Goal: Complete application form

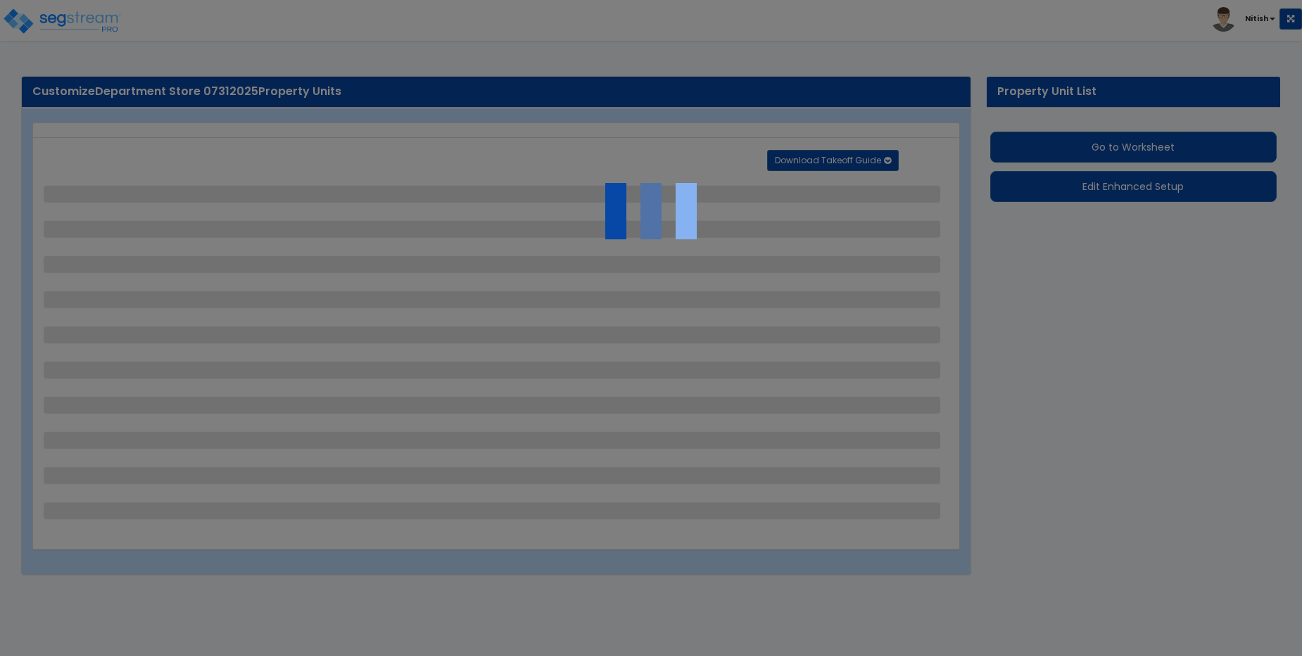
select select "2"
select select "1"
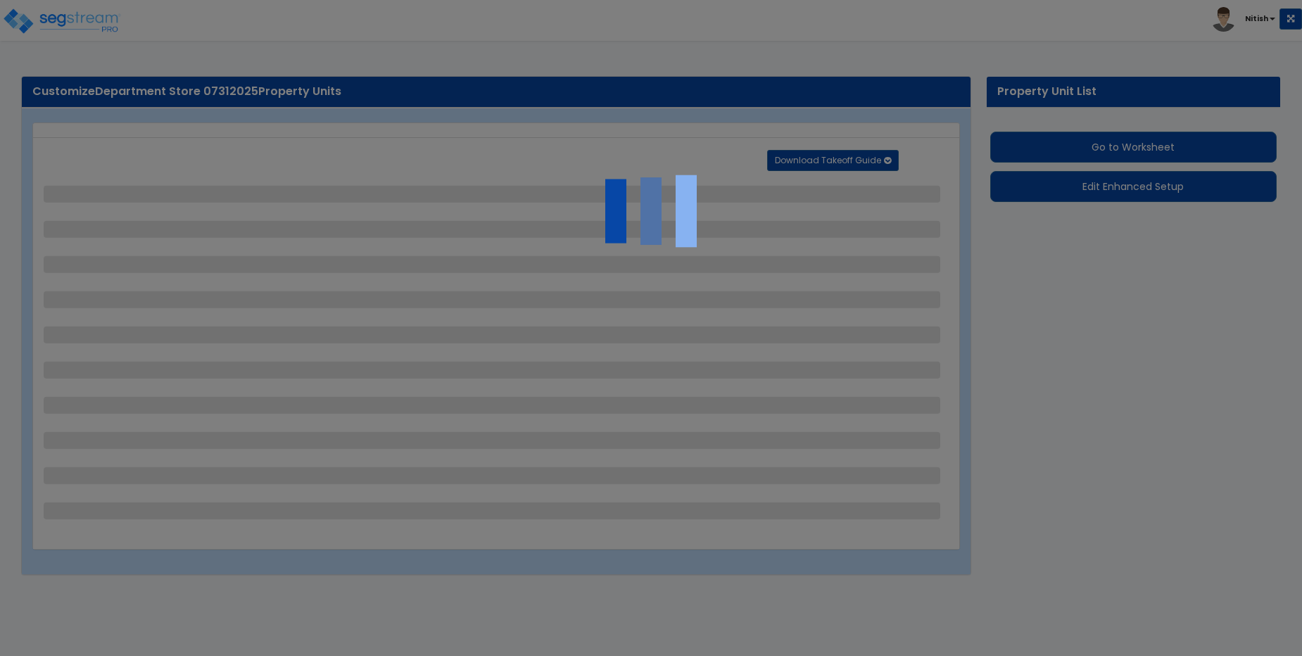
select select "2"
select select "1"
select select "2"
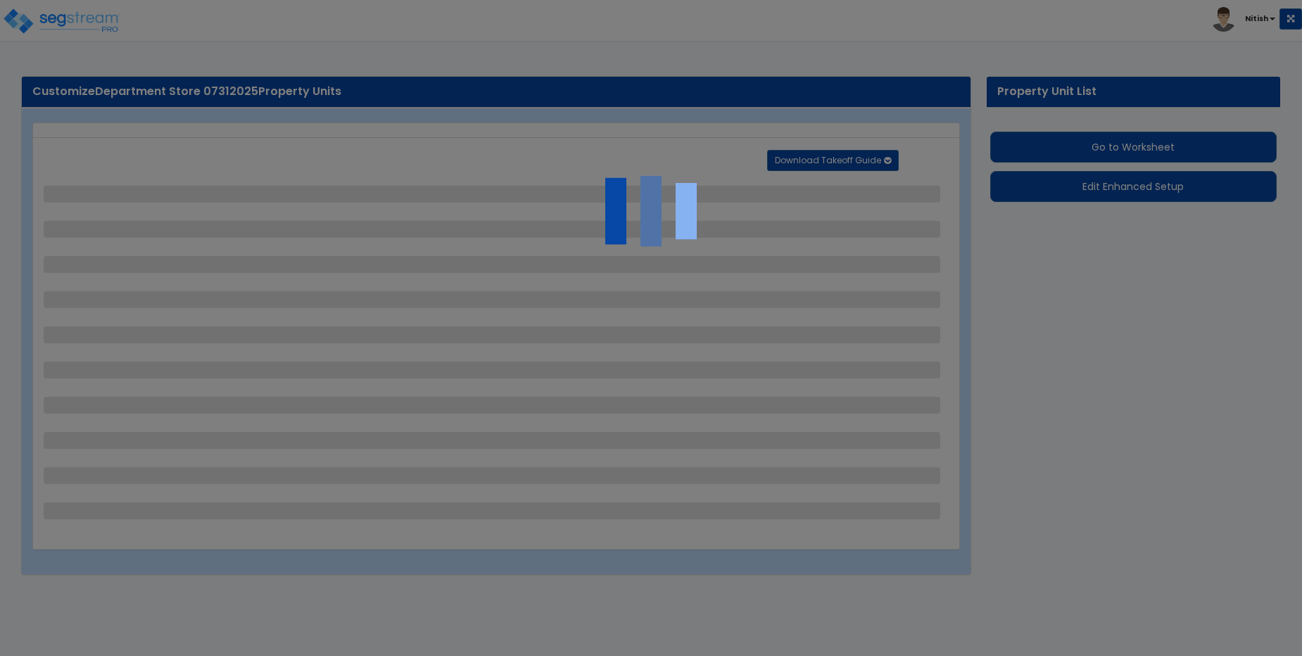
select select "1"
select select "2"
select select "1"
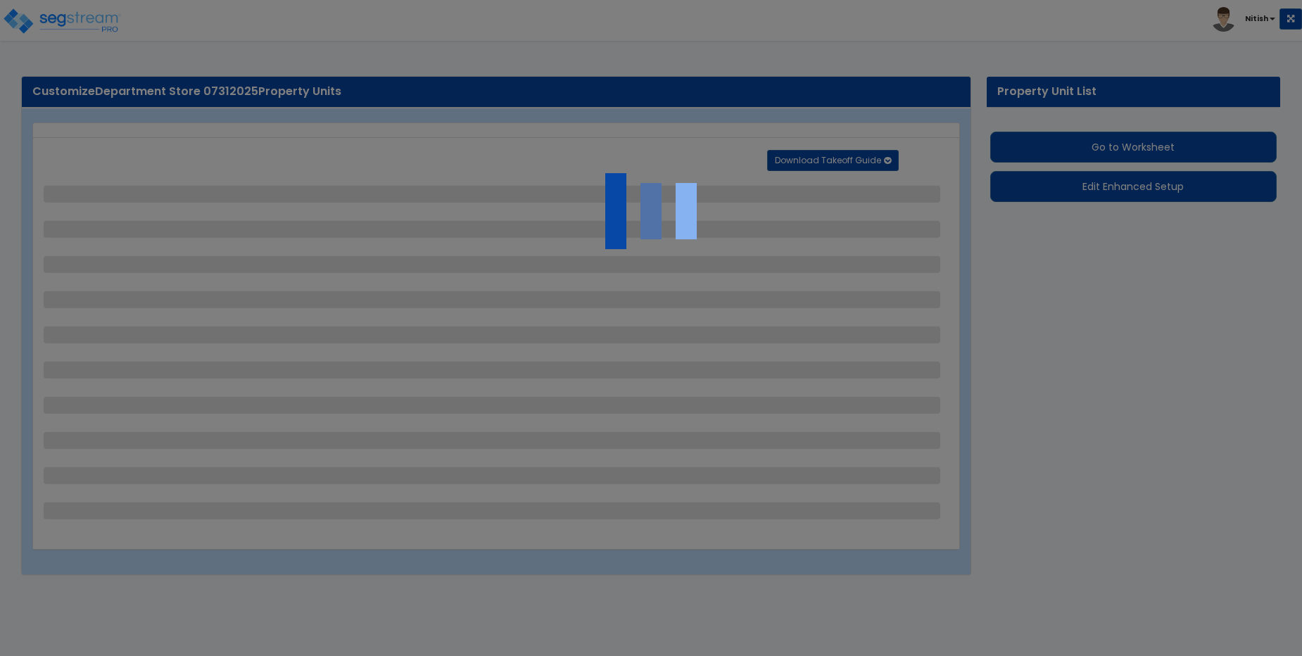
select select "2"
select select "1"
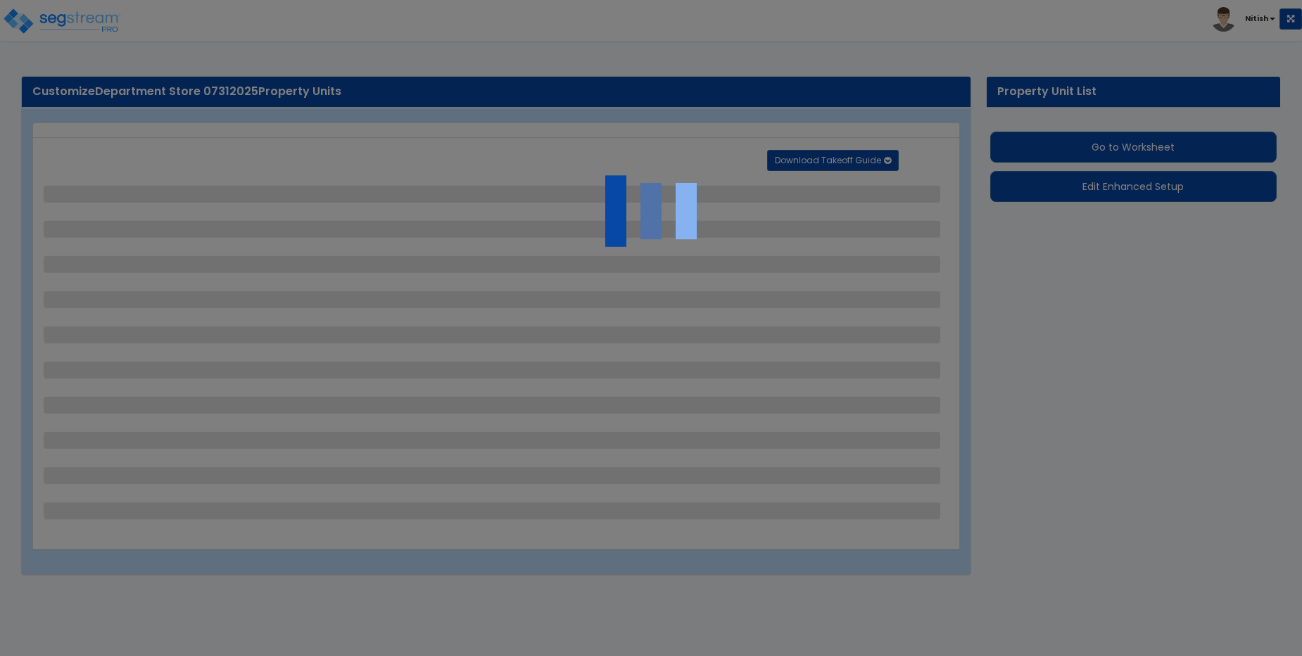
select select "6"
select select "2"
select select "3"
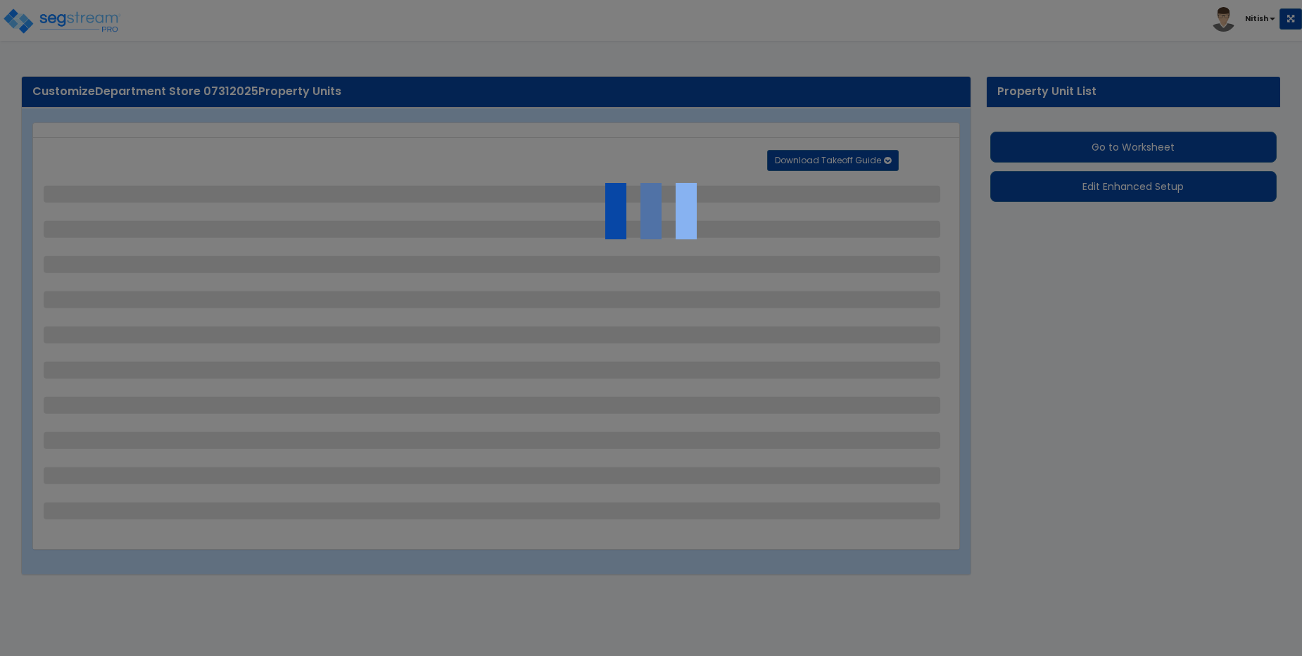
select select "2"
select select "7"
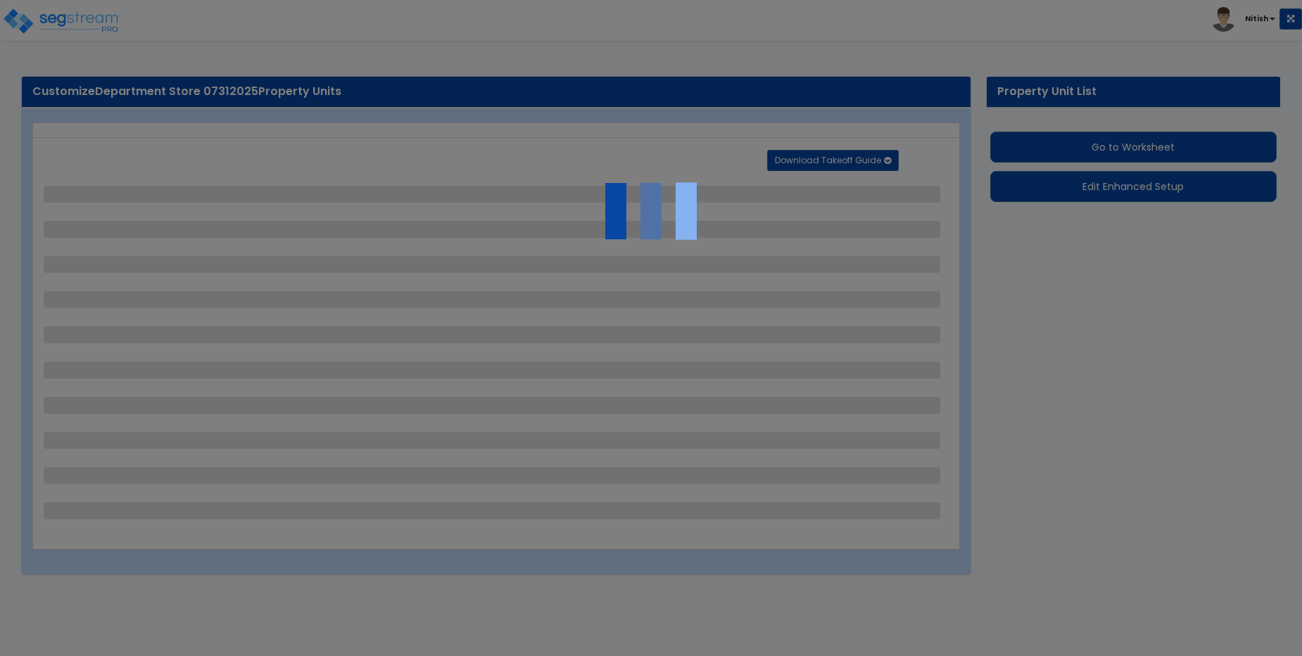
select select "2"
select select "3"
select select "1"
select select "16"
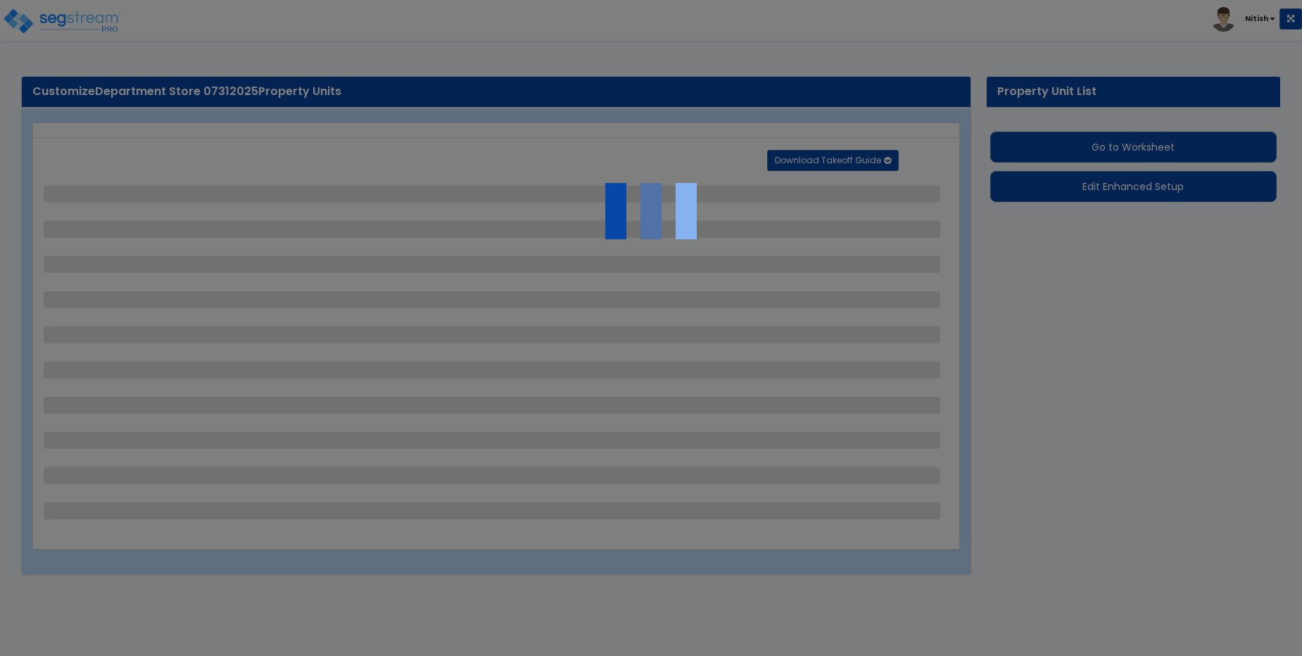
select select "2"
select select "5"
select select "4"
select select "1"
select select "3"
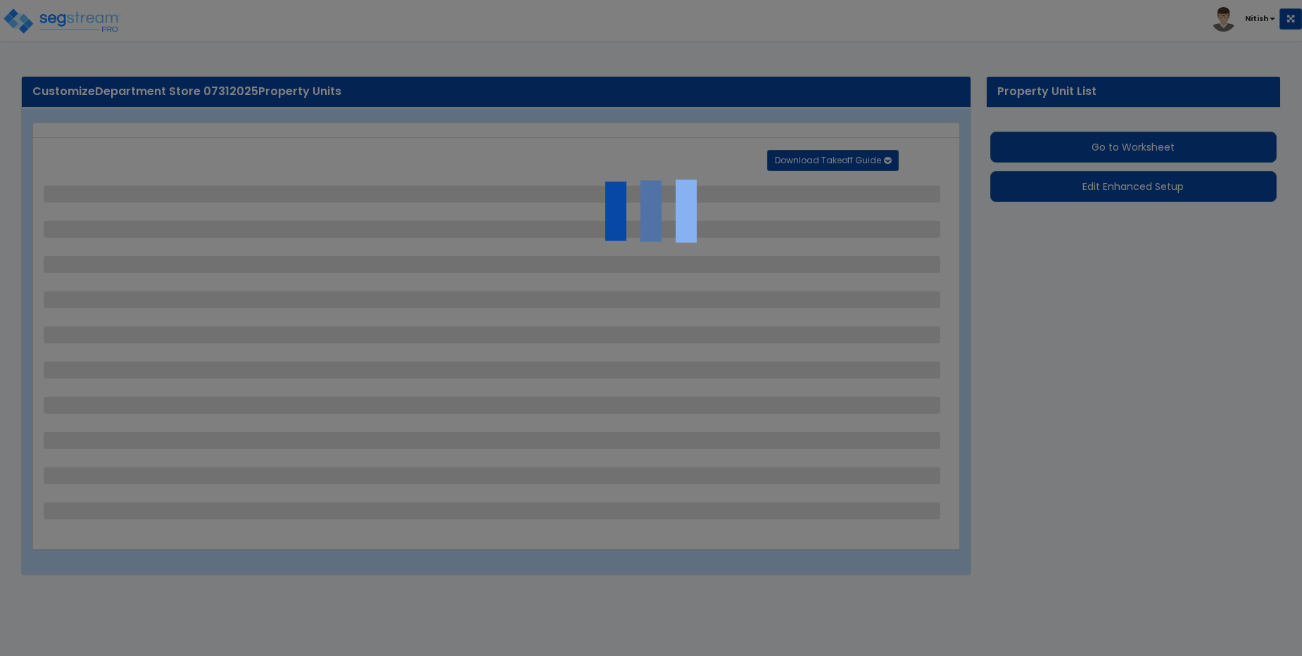
select select "1"
select select "4"
select select "2"
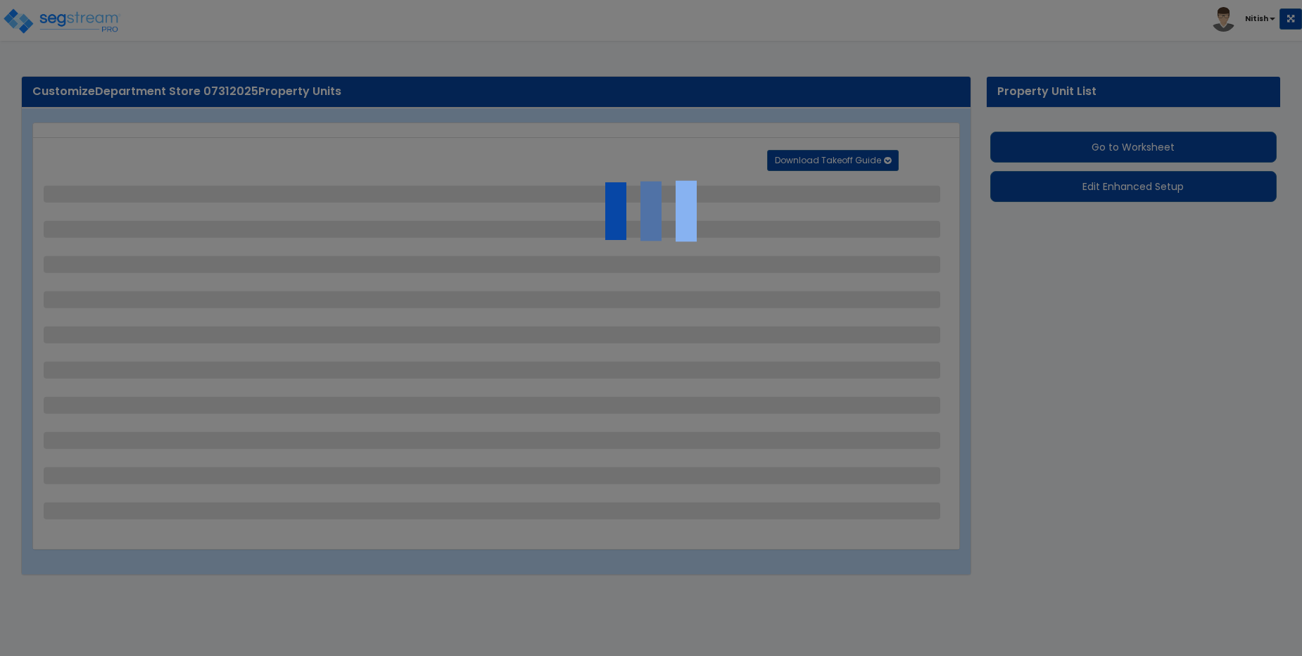
select select "1"
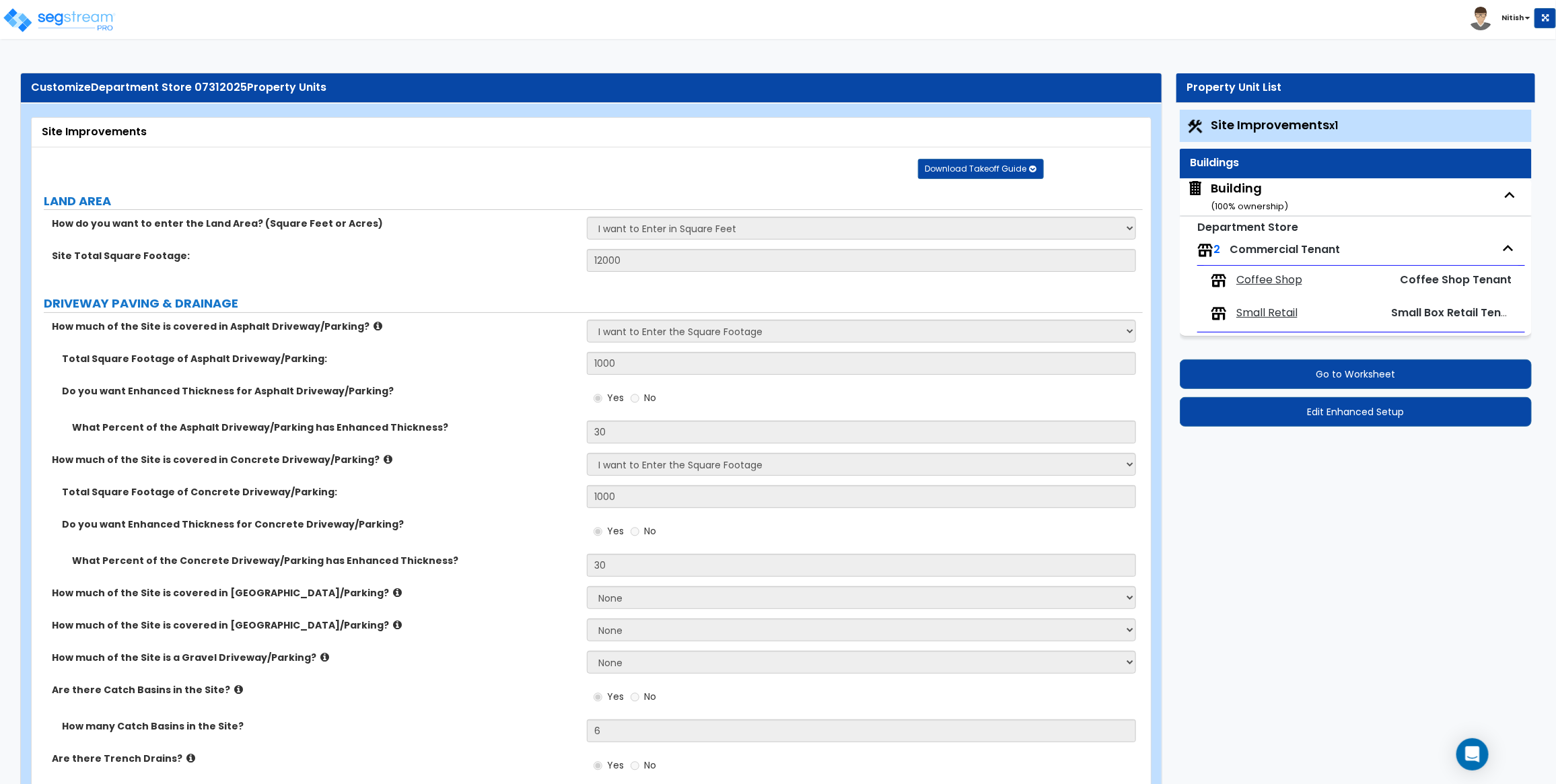
scroll to position [4631, 0]
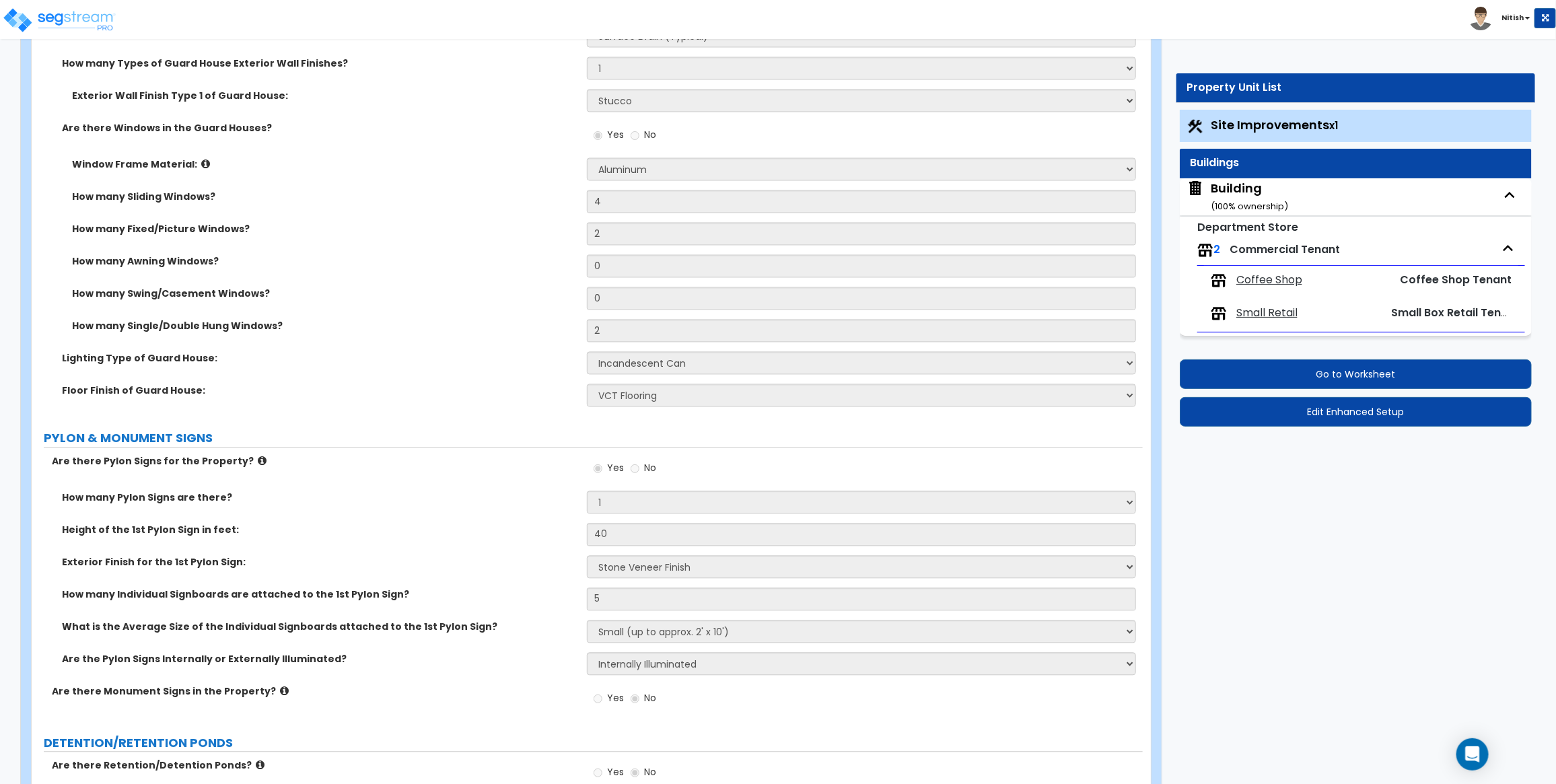
click at [1244, 194] on div "Building ( 100 % ownership)" at bounding box center [1249, 197] width 77 height 34
select select "1"
select select "2"
select select "1"
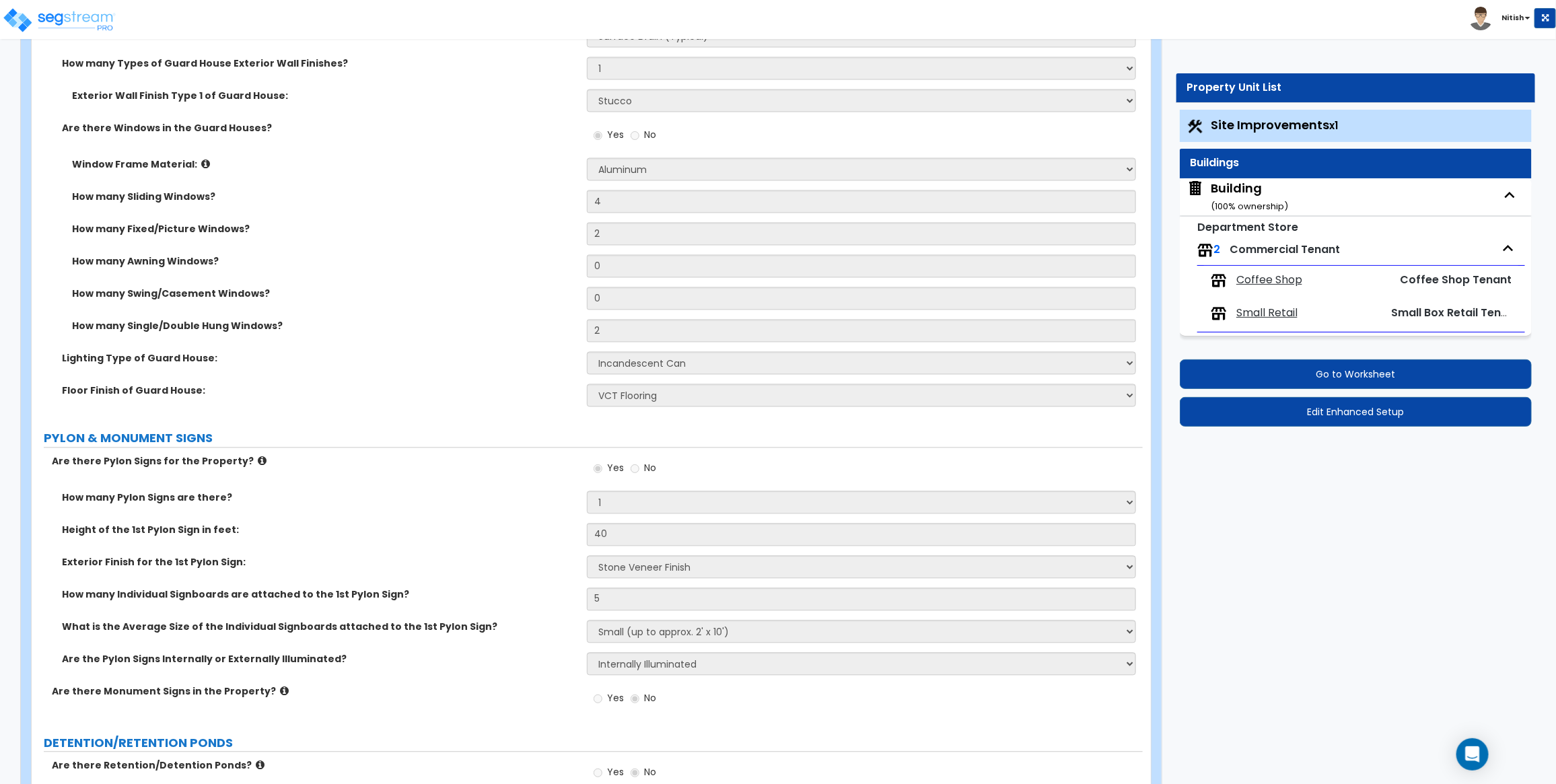
select select "1"
select select "2"
select select "3"
select select "9"
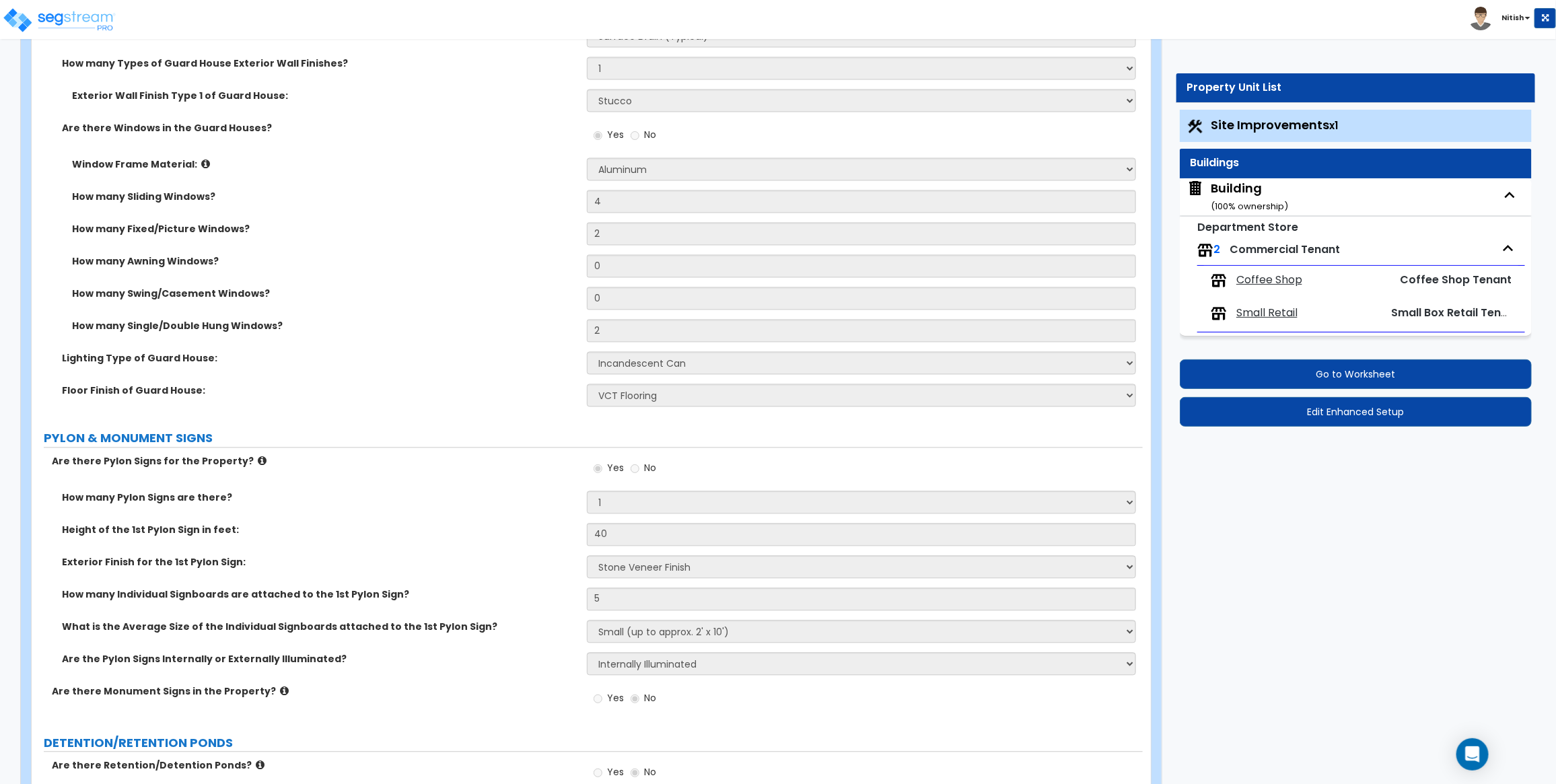
select select "5"
select select "7"
select select "3"
select select "1"
select select "4"
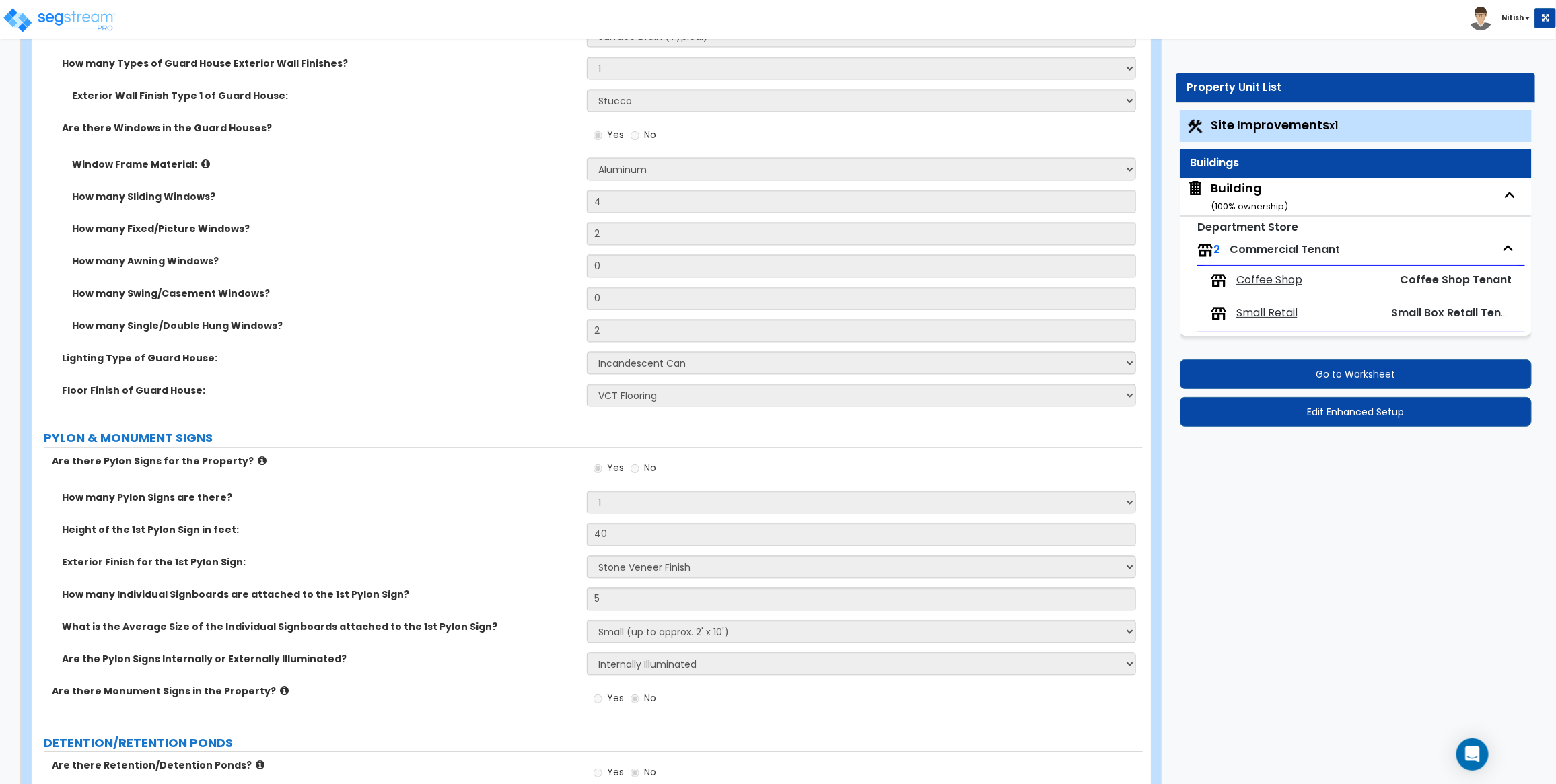
select select "1"
select select "3"
select select "5"
select select "3"
select select "2"
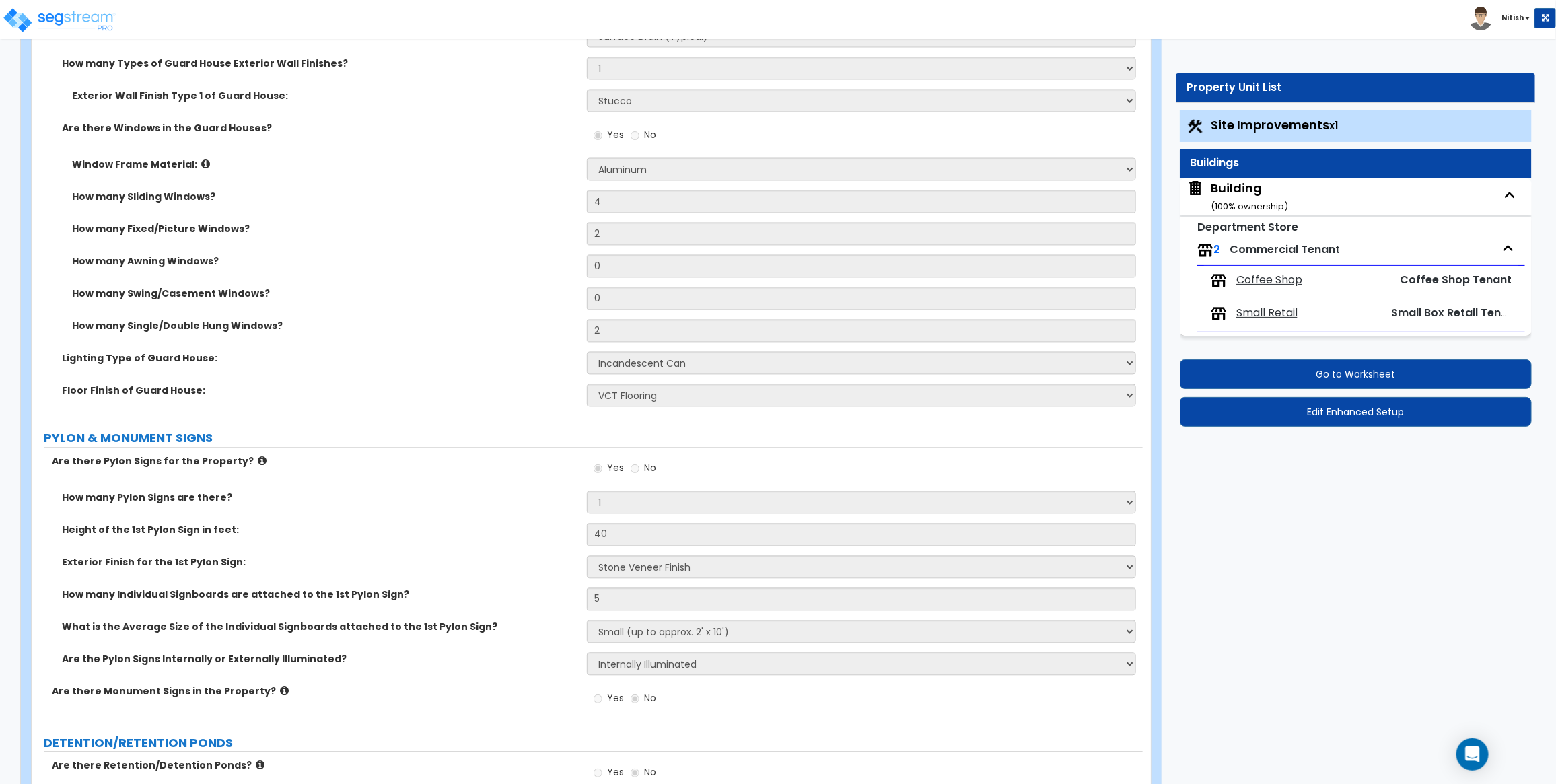
select select "1"
select select "2"
select select "1"
select select "2"
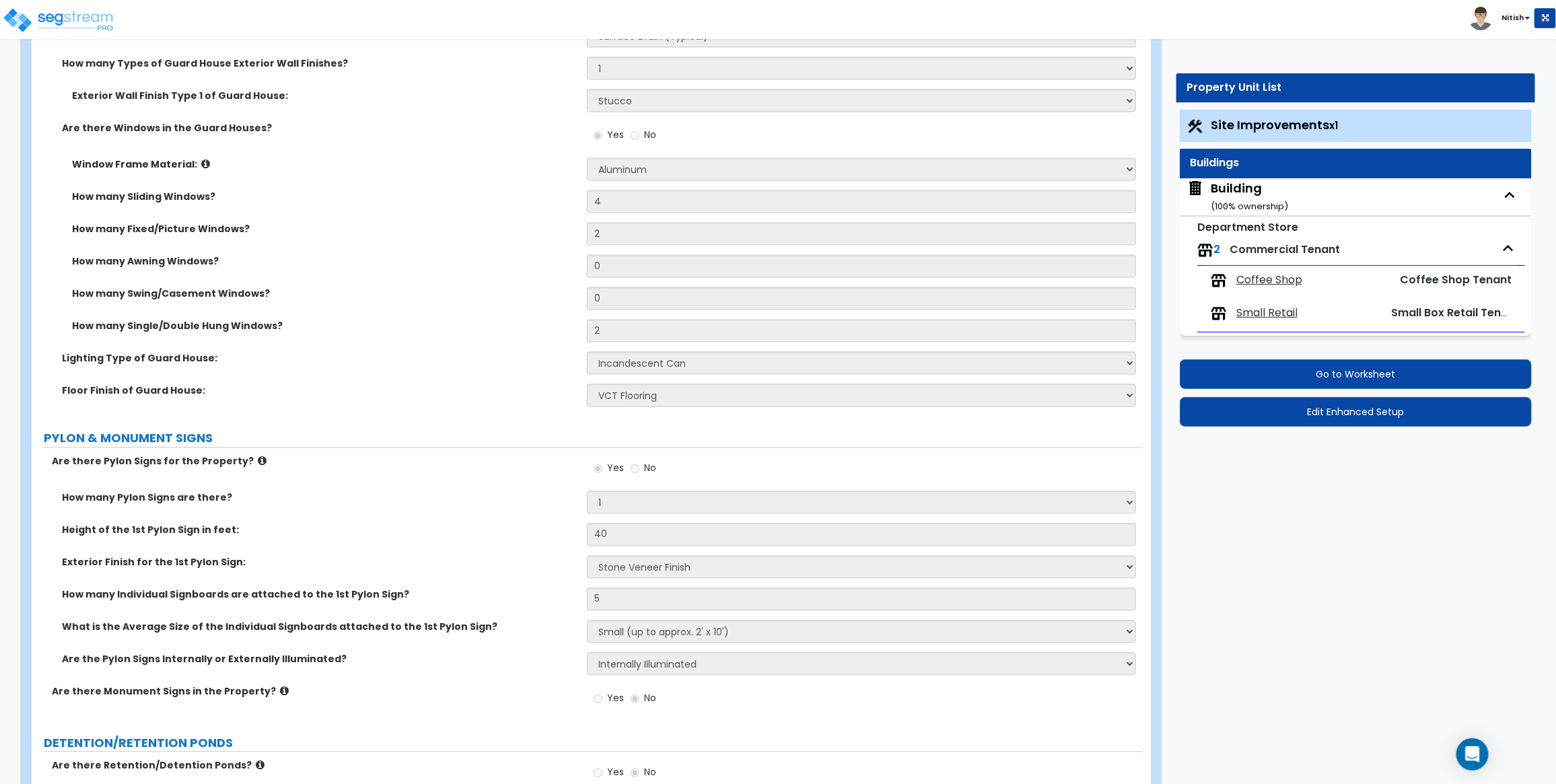
select select "2"
select select "1"
select select "3"
select select "2"
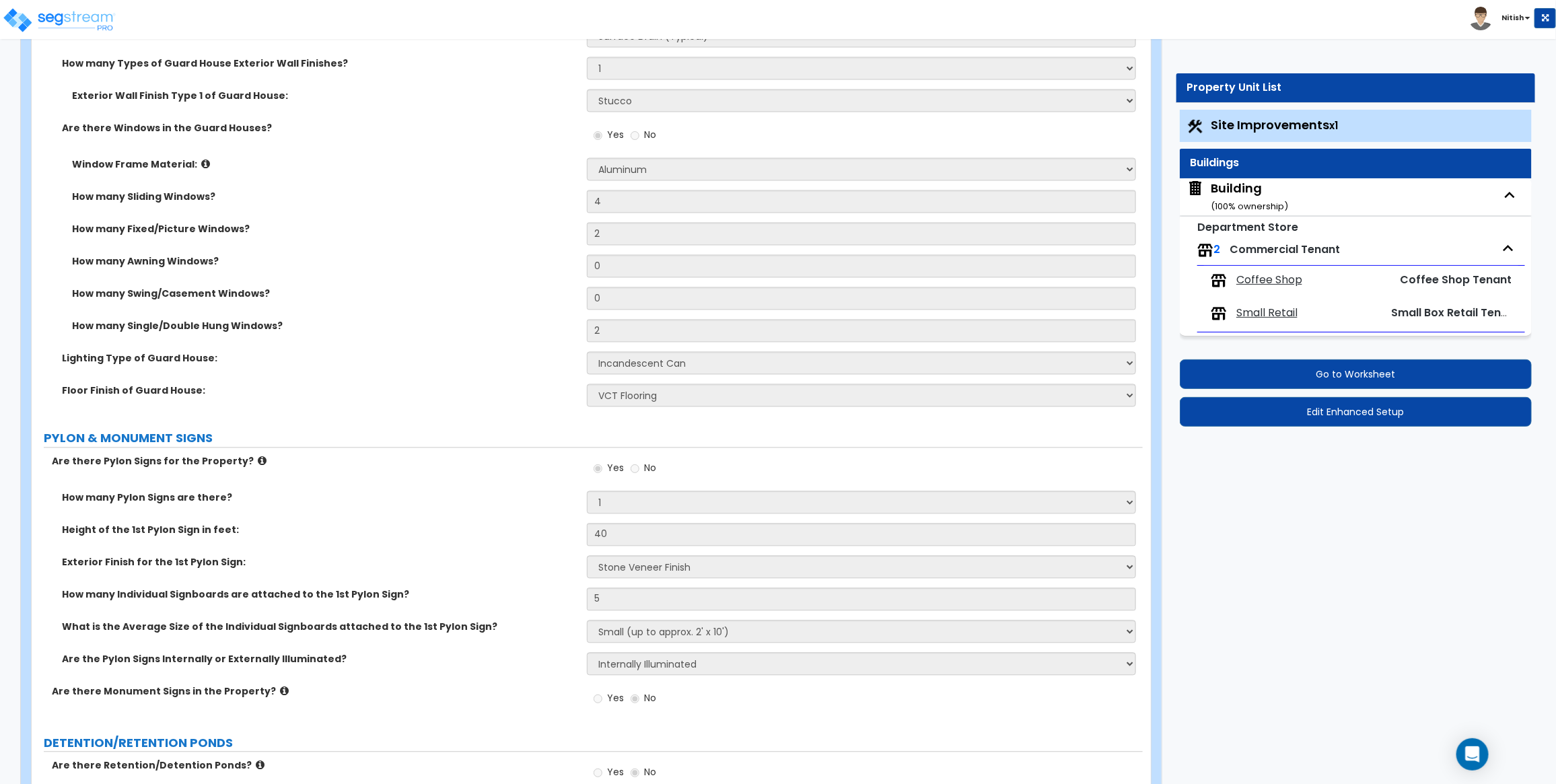
select select "3"
select select "8"
select select "1"
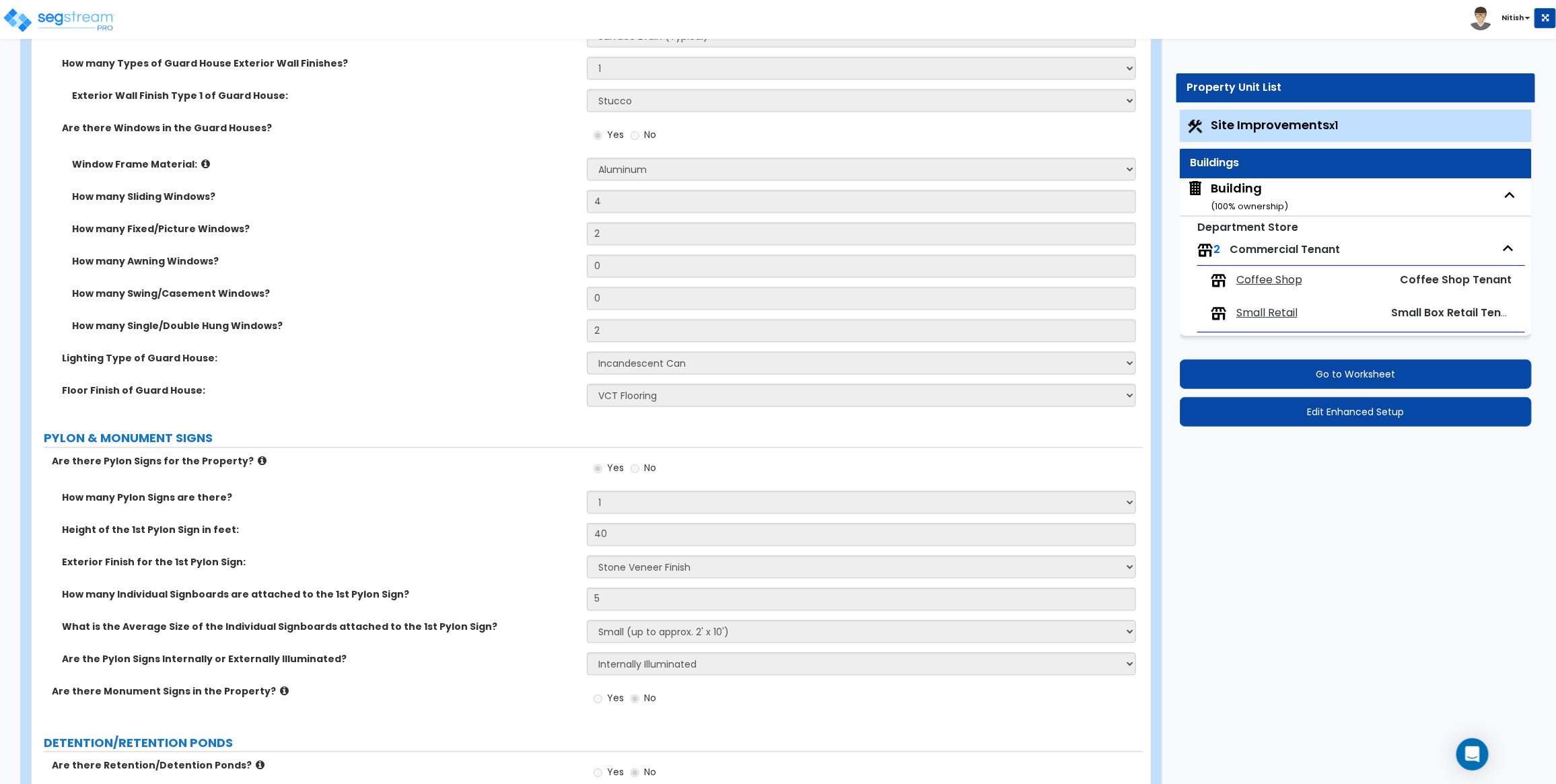
select select "1"
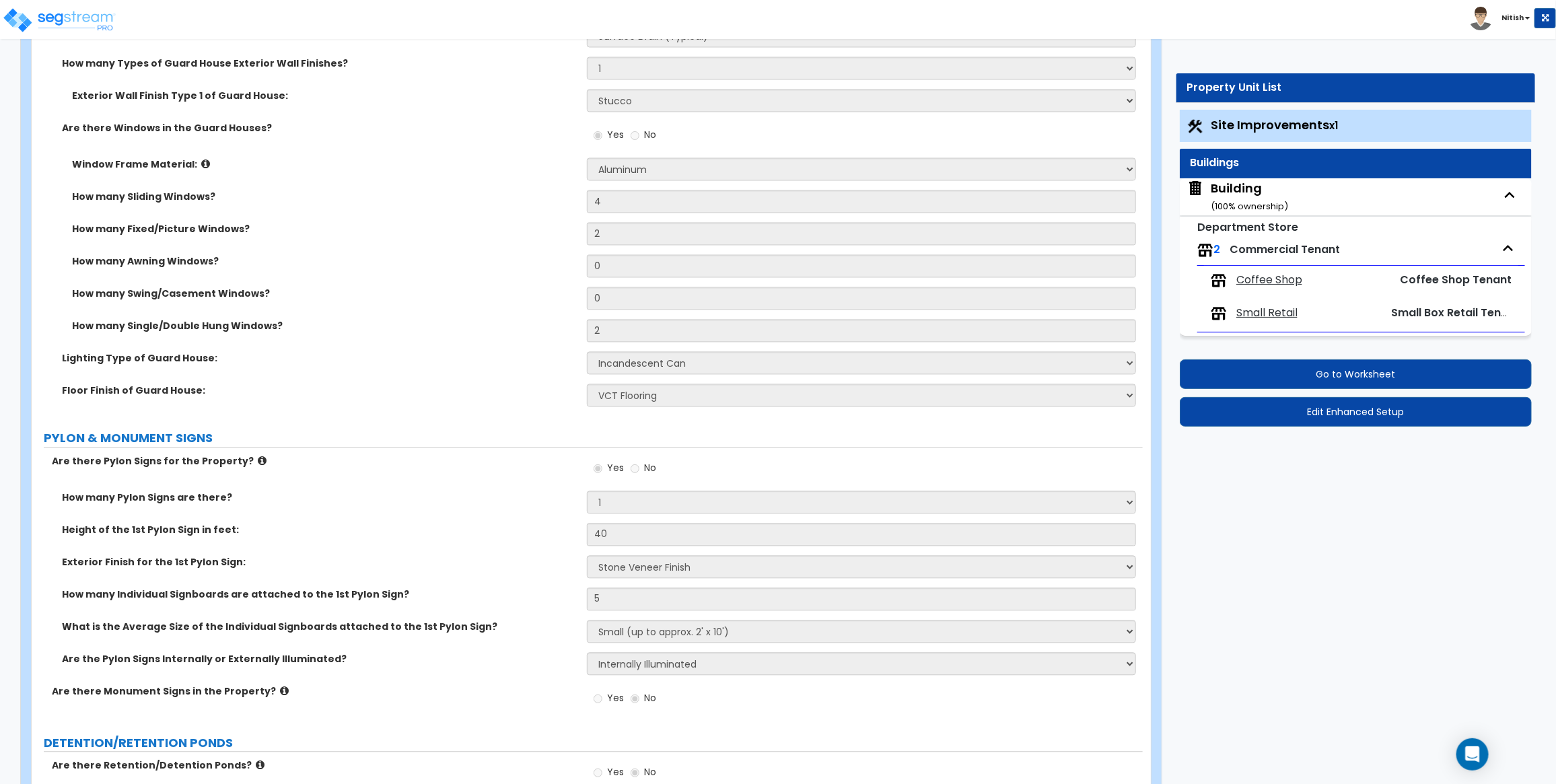
select select "3"
select select "1"
select select "7"
select select "2"
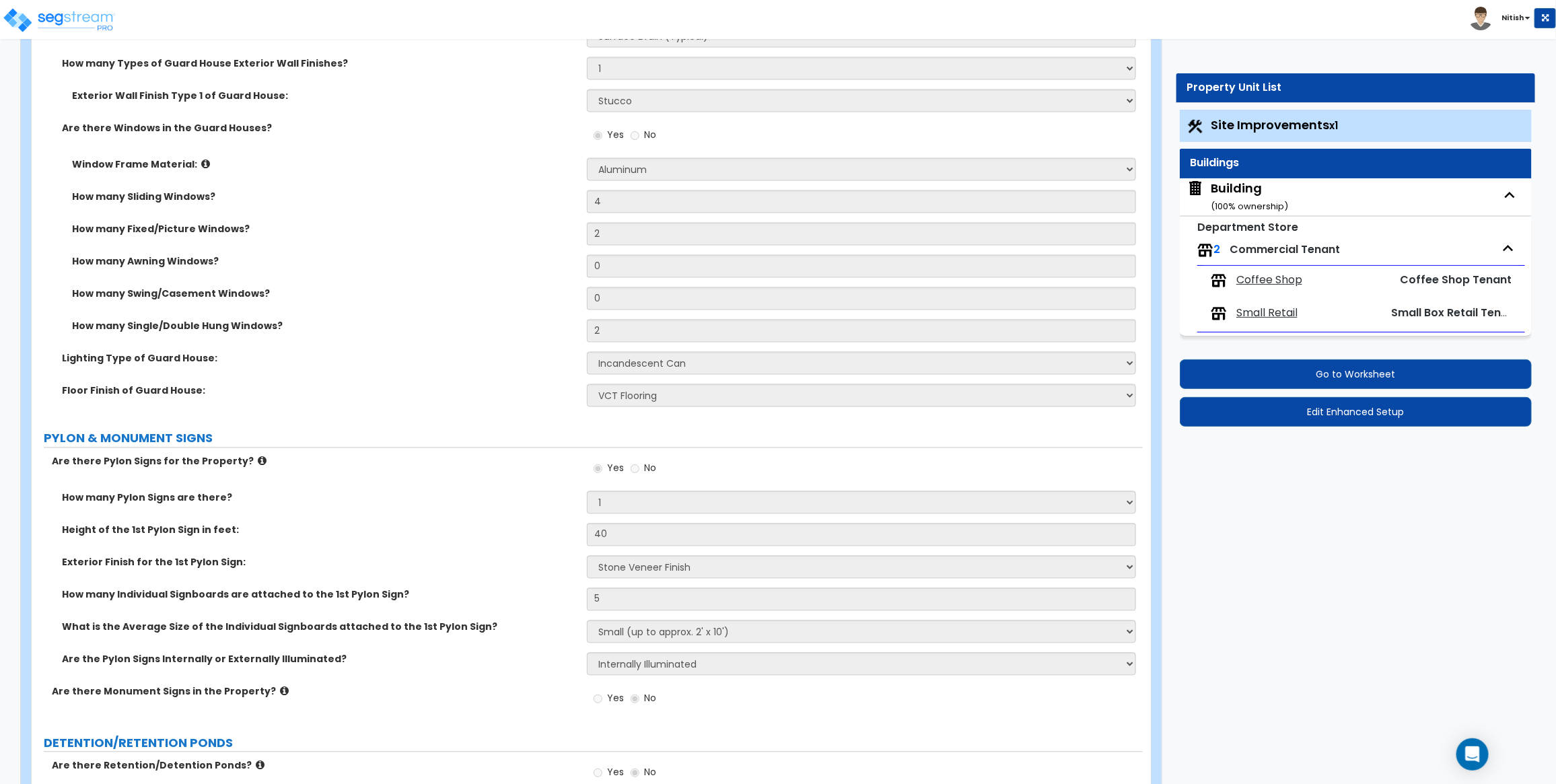
select select "4"
select select "1"
select select "3"
select select "2"
select select "3"
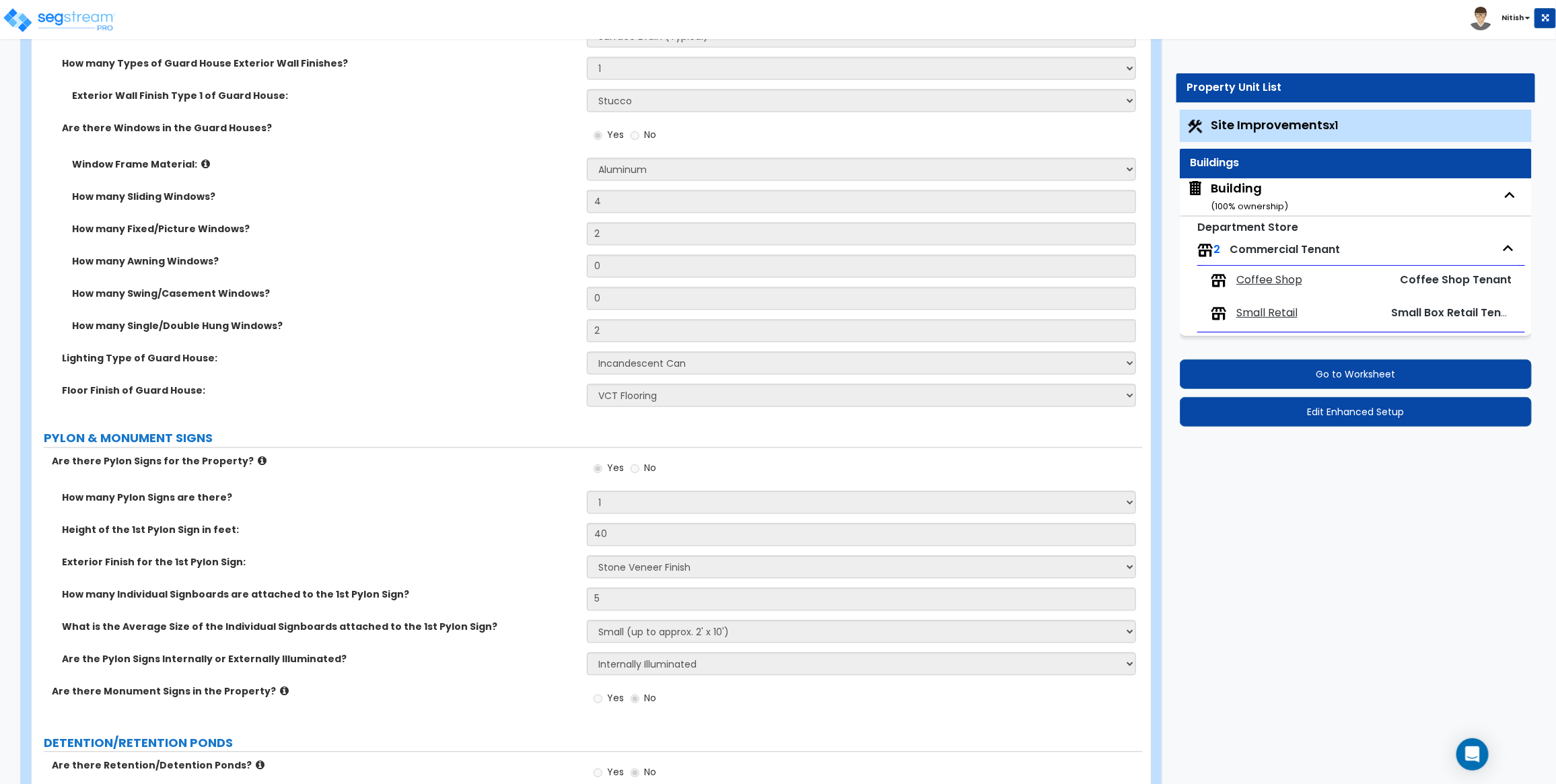
select select "1"
select select "3"
select select "4"
select select "2"
select select "3"
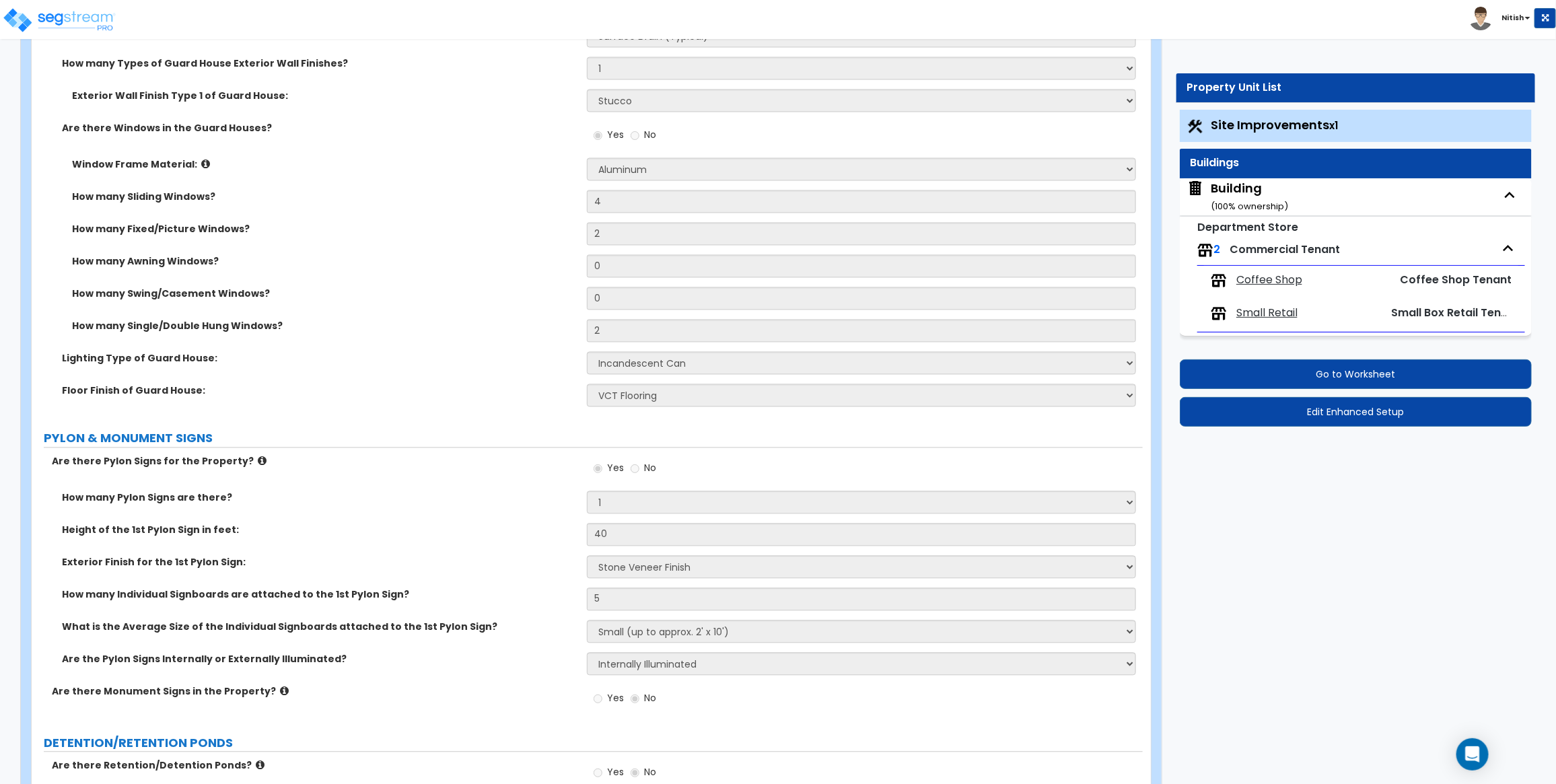
select select "8"
select select "3"
select select "4"
select select "3"
select select "2"
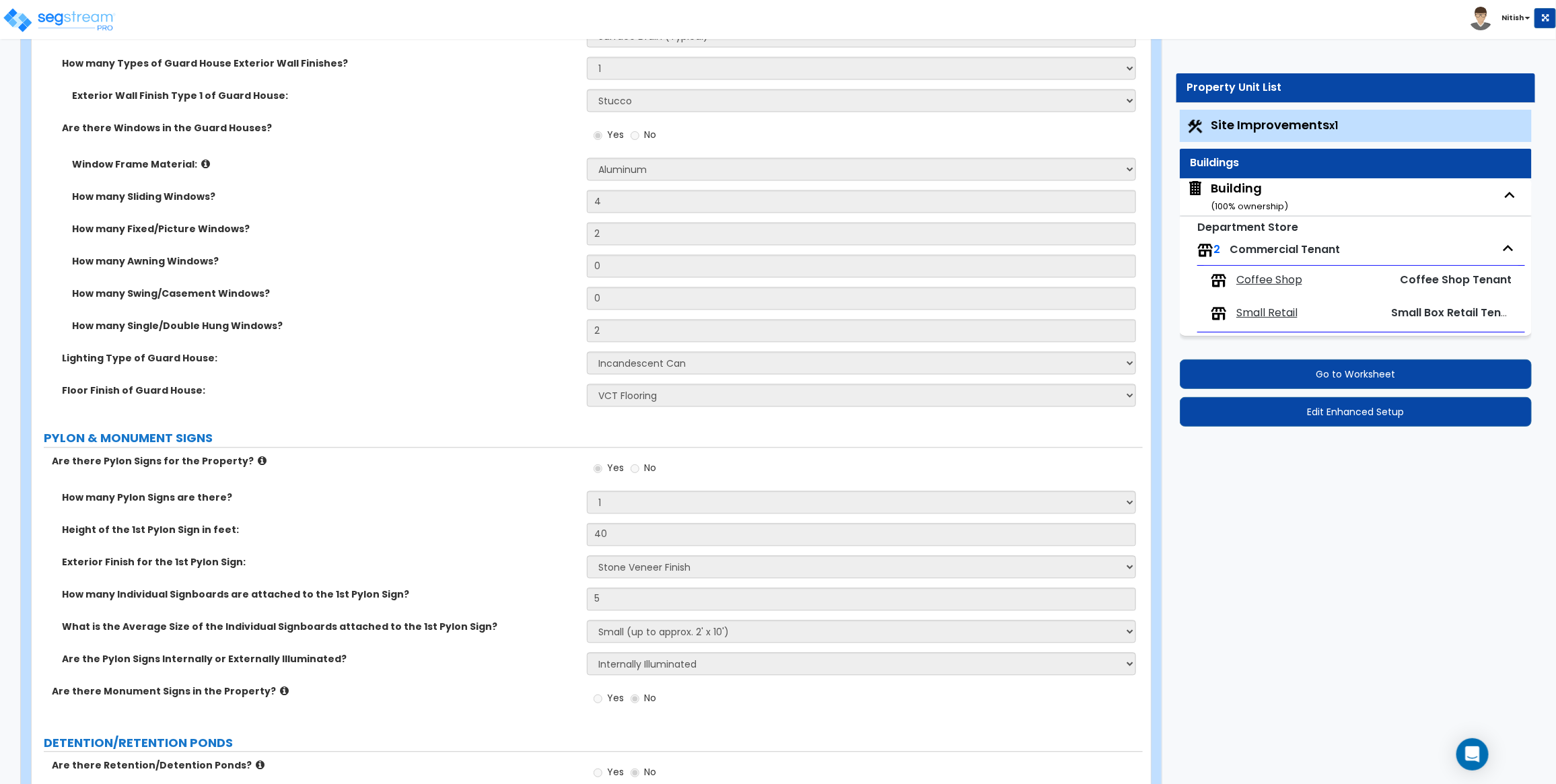
select select "4"
select select "5"
select select "2"
select select "1"
select select "2"
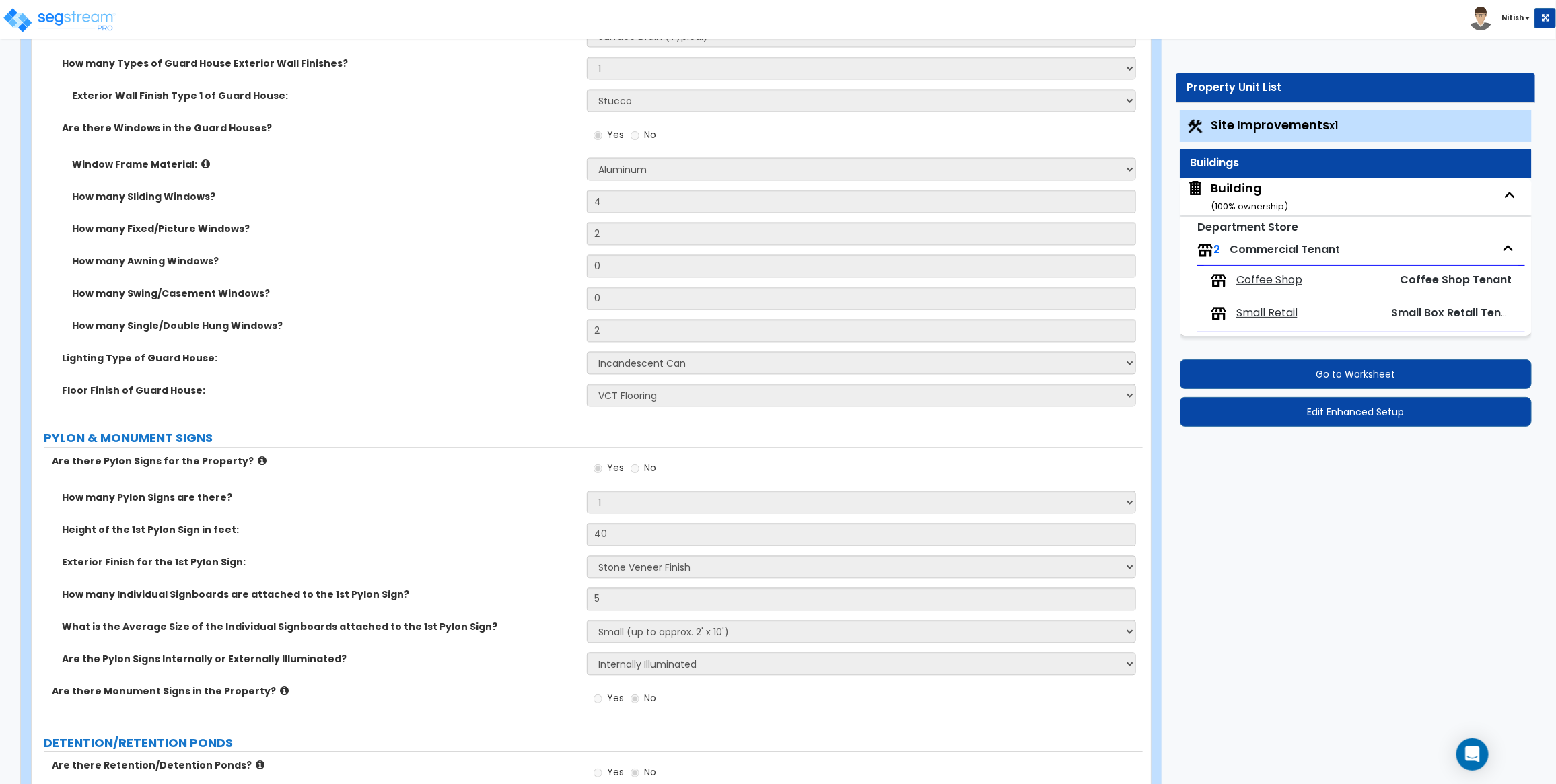
select select "3"
select select "2"
select select "1"
select select "3"
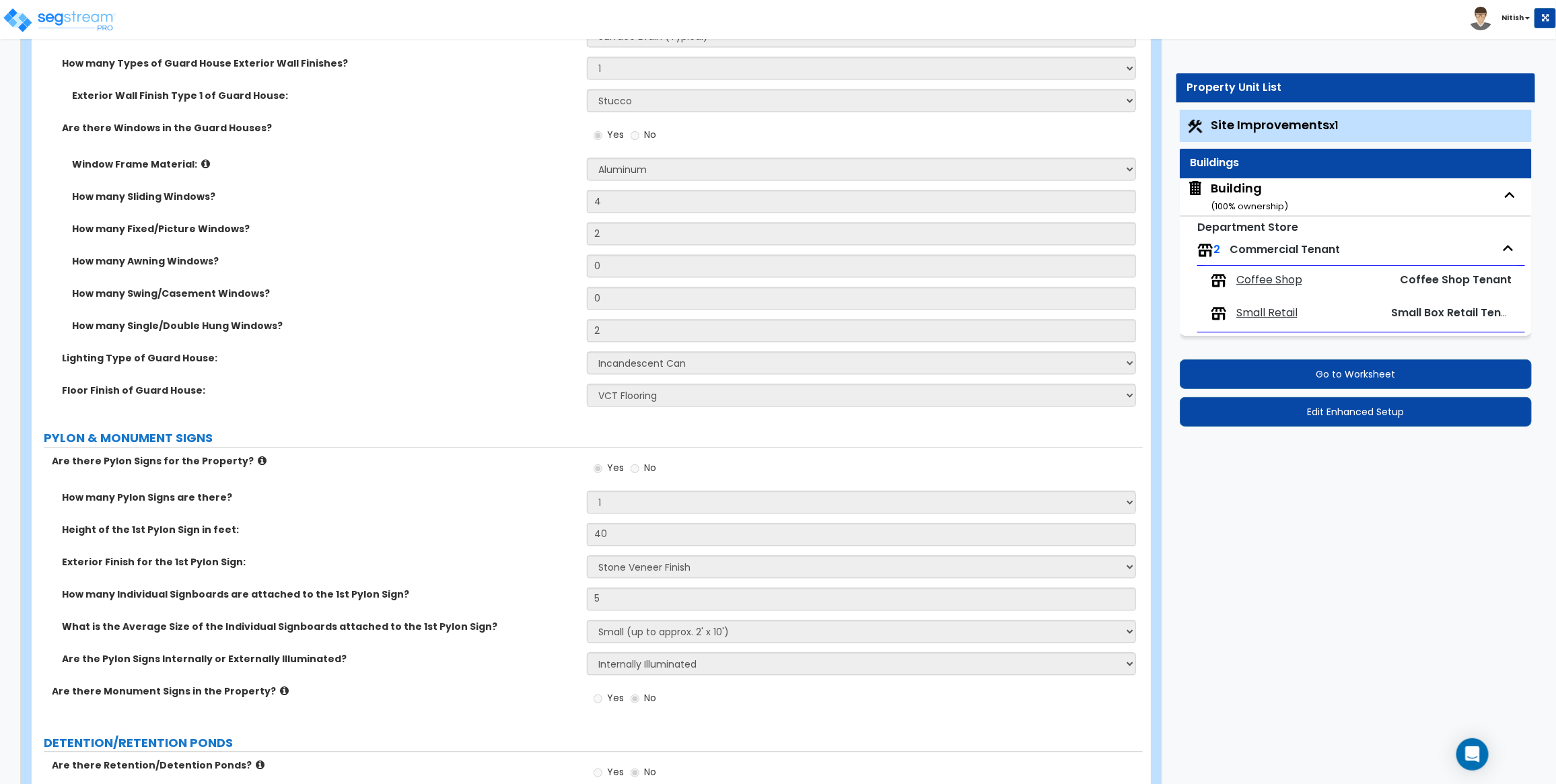
select select "6"
select select "5"
select select "4"
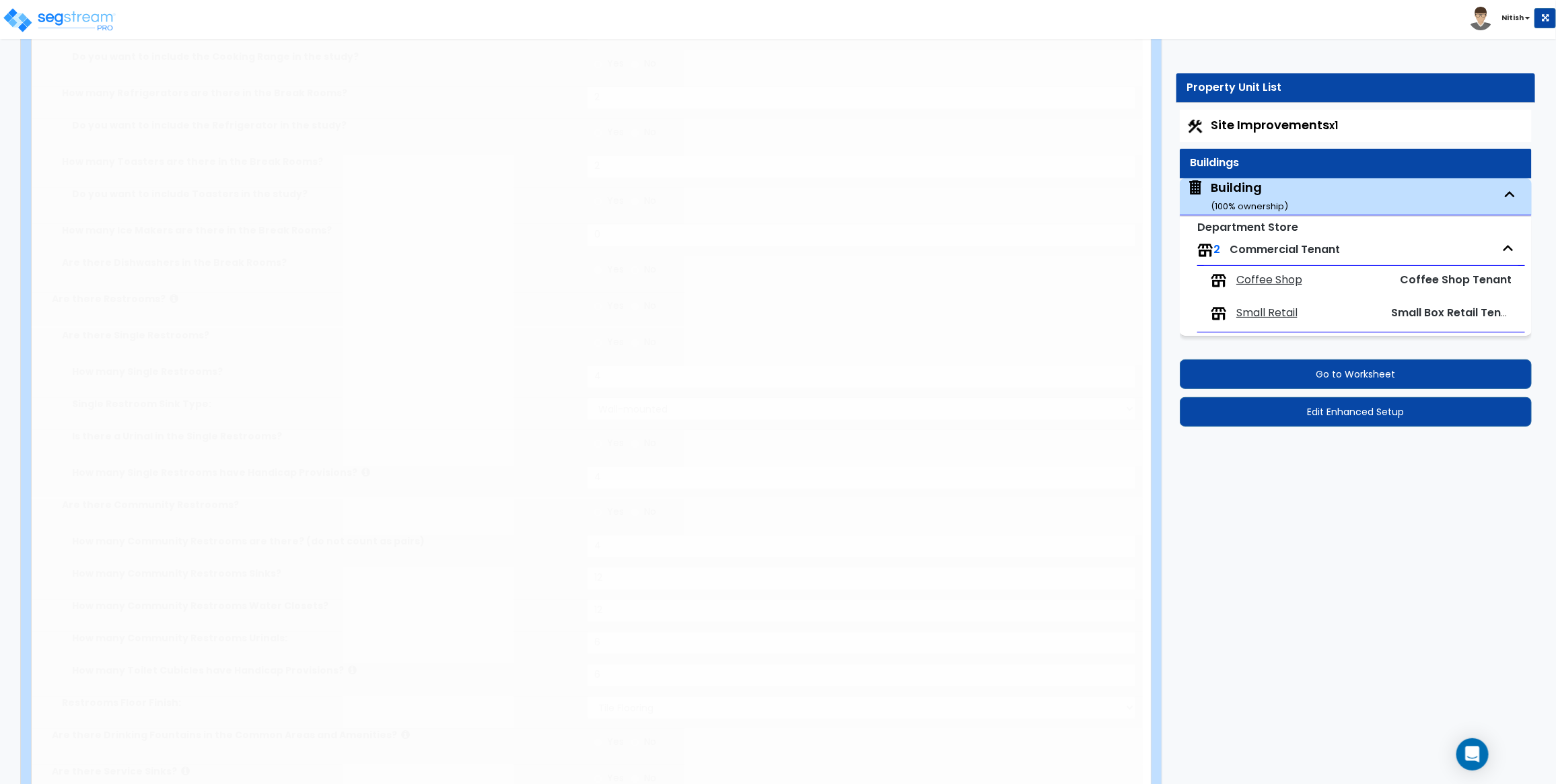
type input "1200"
radio input "true"
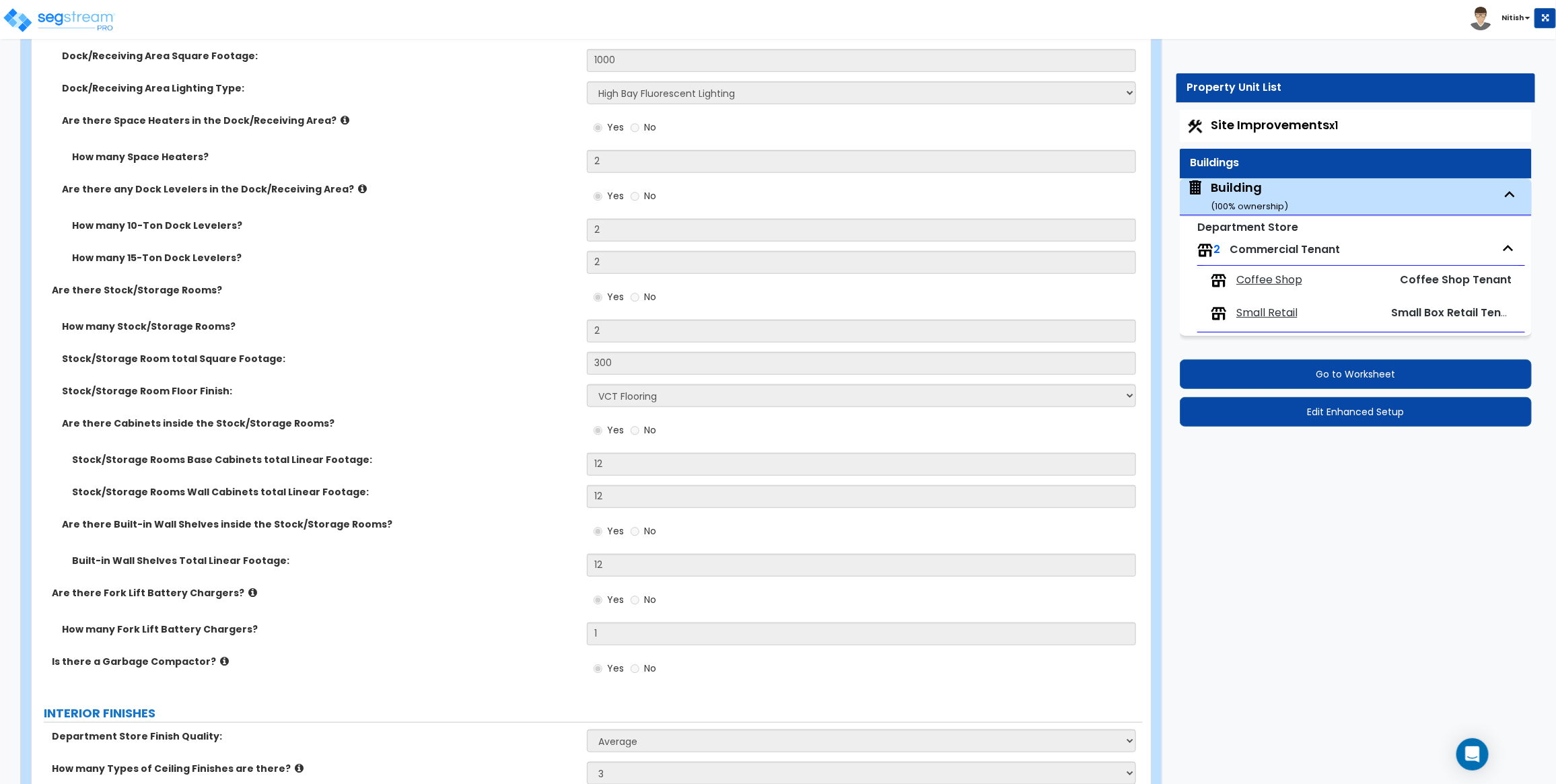
scroll to position [7995, 0]
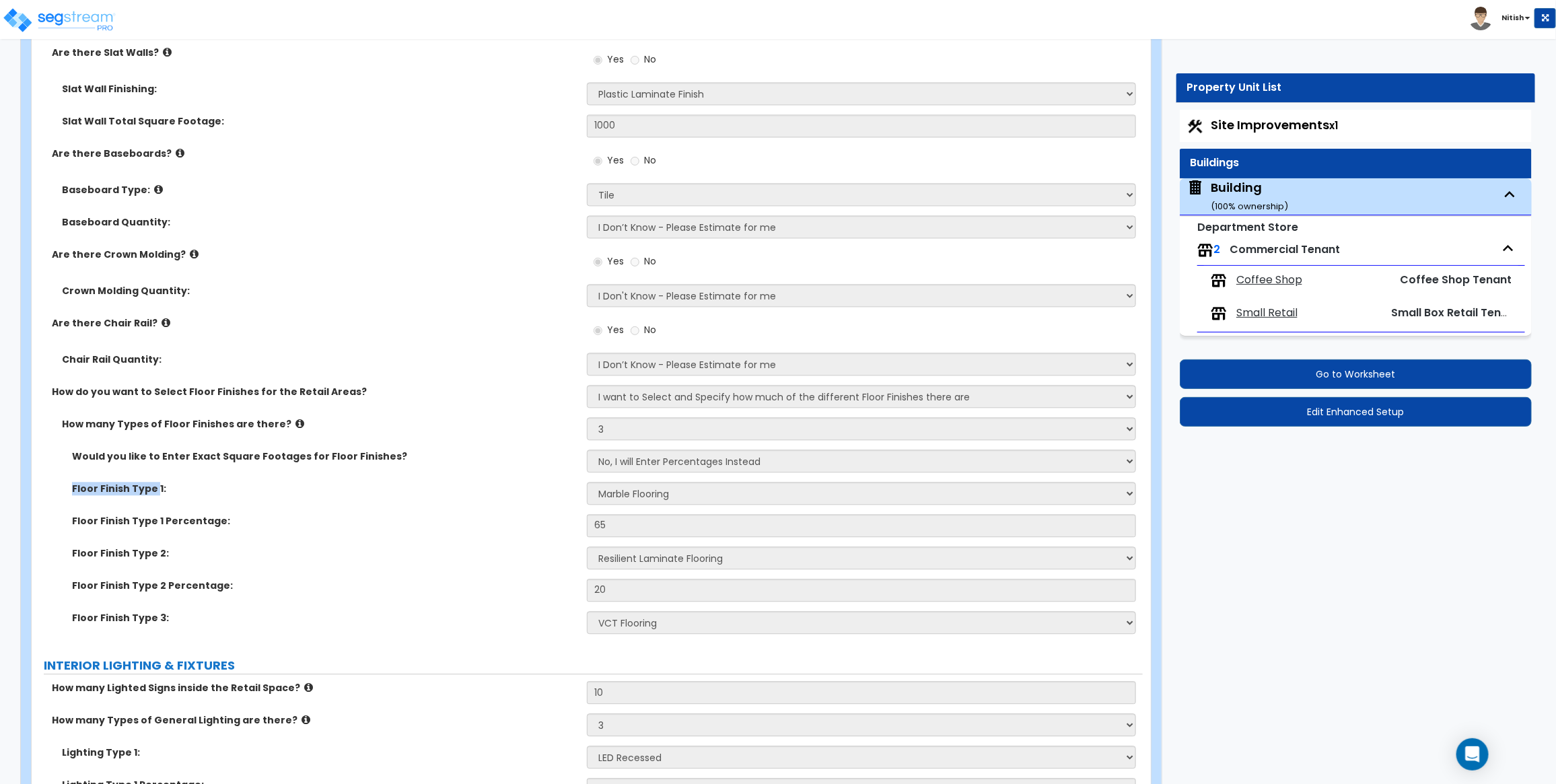
drag, startPoint x: 156, startPoint y: 491, endPoint x: 64, endPoint y: 491, distance: 92.0
click at [64, 491] on div "Floor Finish Type 1:" at bounding box center [309, 489] width 556 height 13
copy label "Floor Finish Type"
click at [1244, 250] on span "Commercial Tenant" at bounding box center [1284, 250] width 110 height 15
click at [1244, 285] on span "Coffee Shop" at bounding box center [1269, 280] width 66 height 15
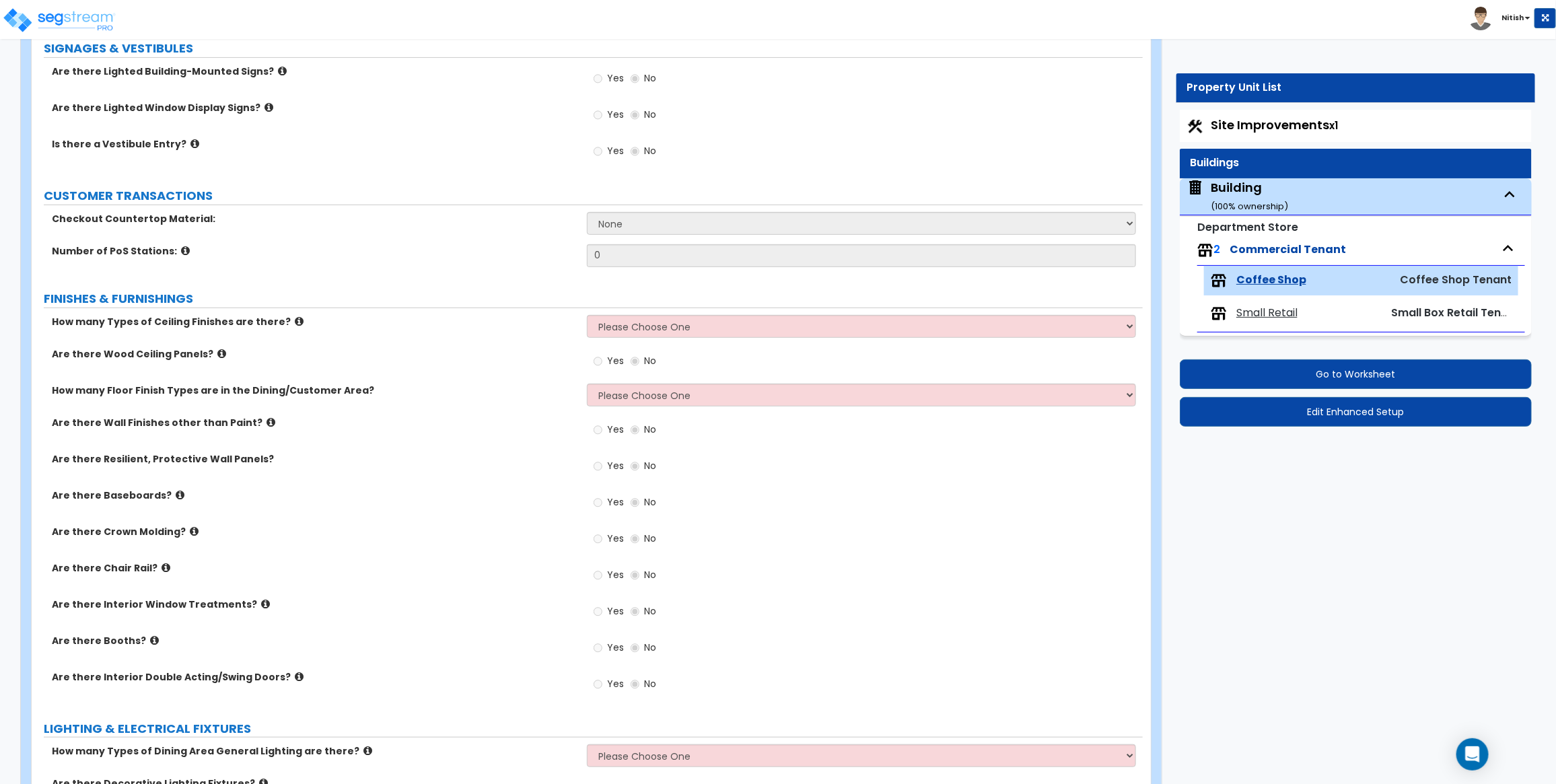
scroll to position [1280, 0]
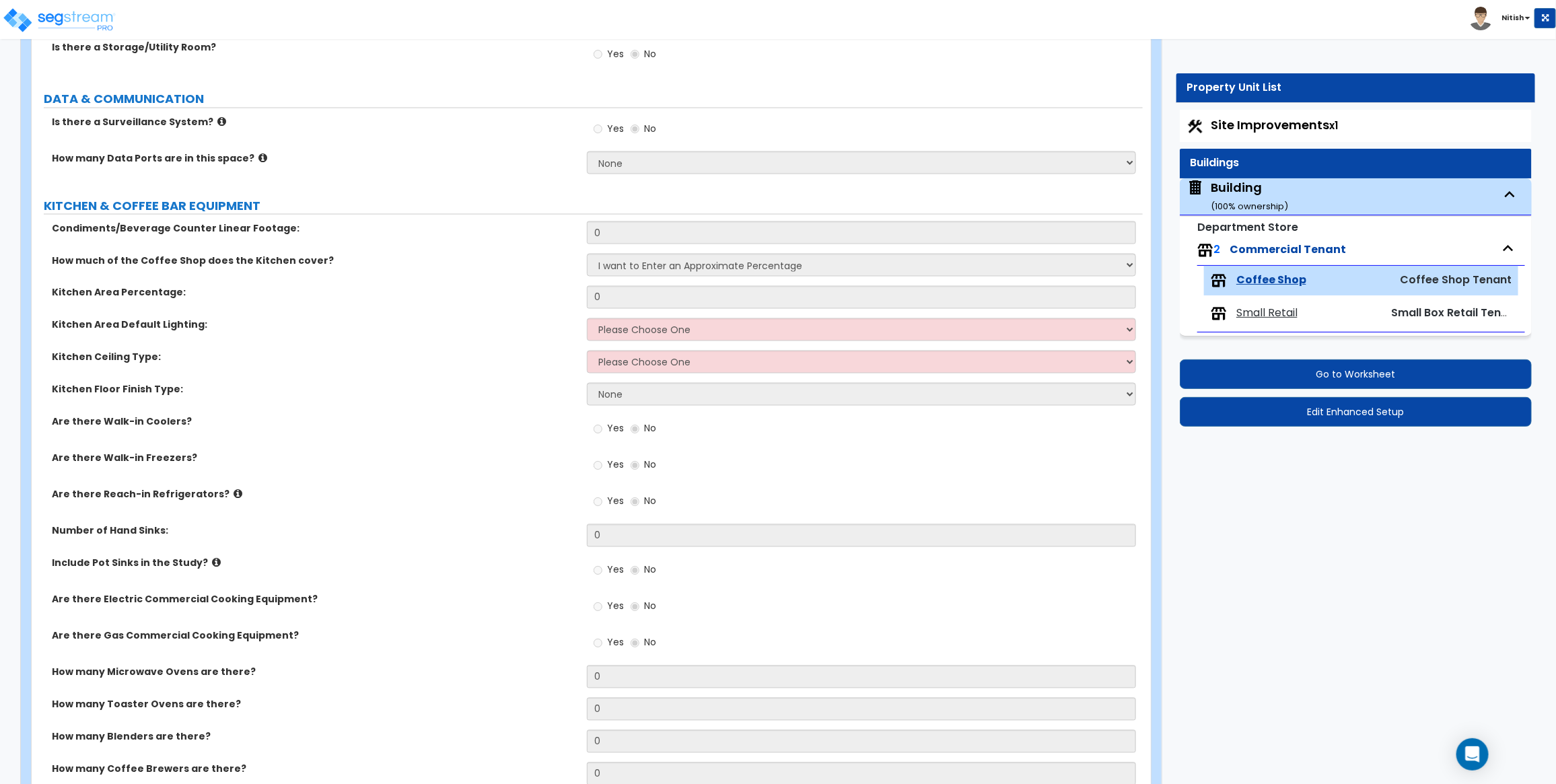
click at [1244, 317] on span "Small Retail" at bounding box center [1267, 314] width 61 height 15
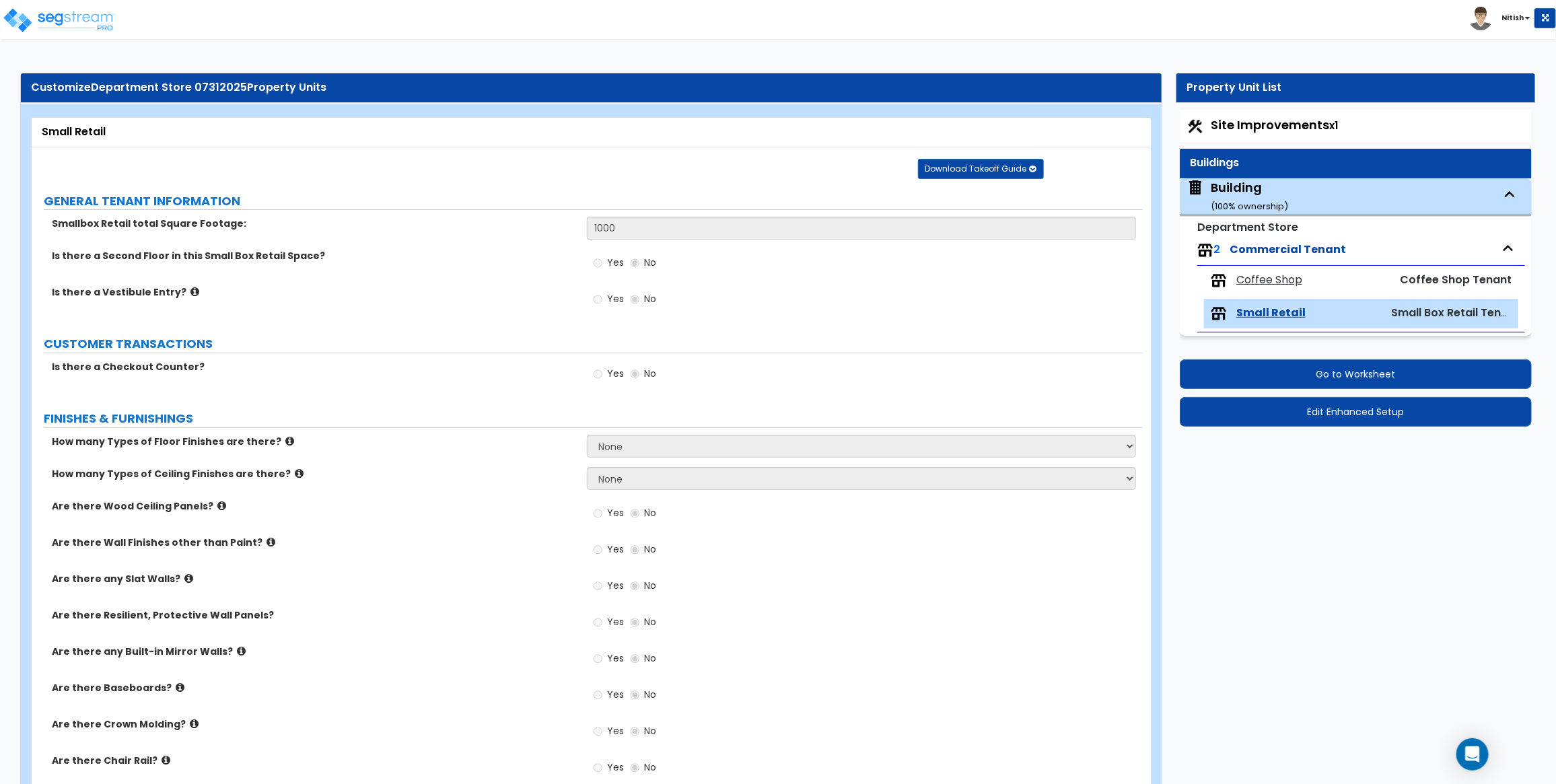
click at [1244, 206] on small "( 100 % ownership)" at bounding box center [1249, 206] width 77 height 12
select select "1"
select select "2"
select select "1"
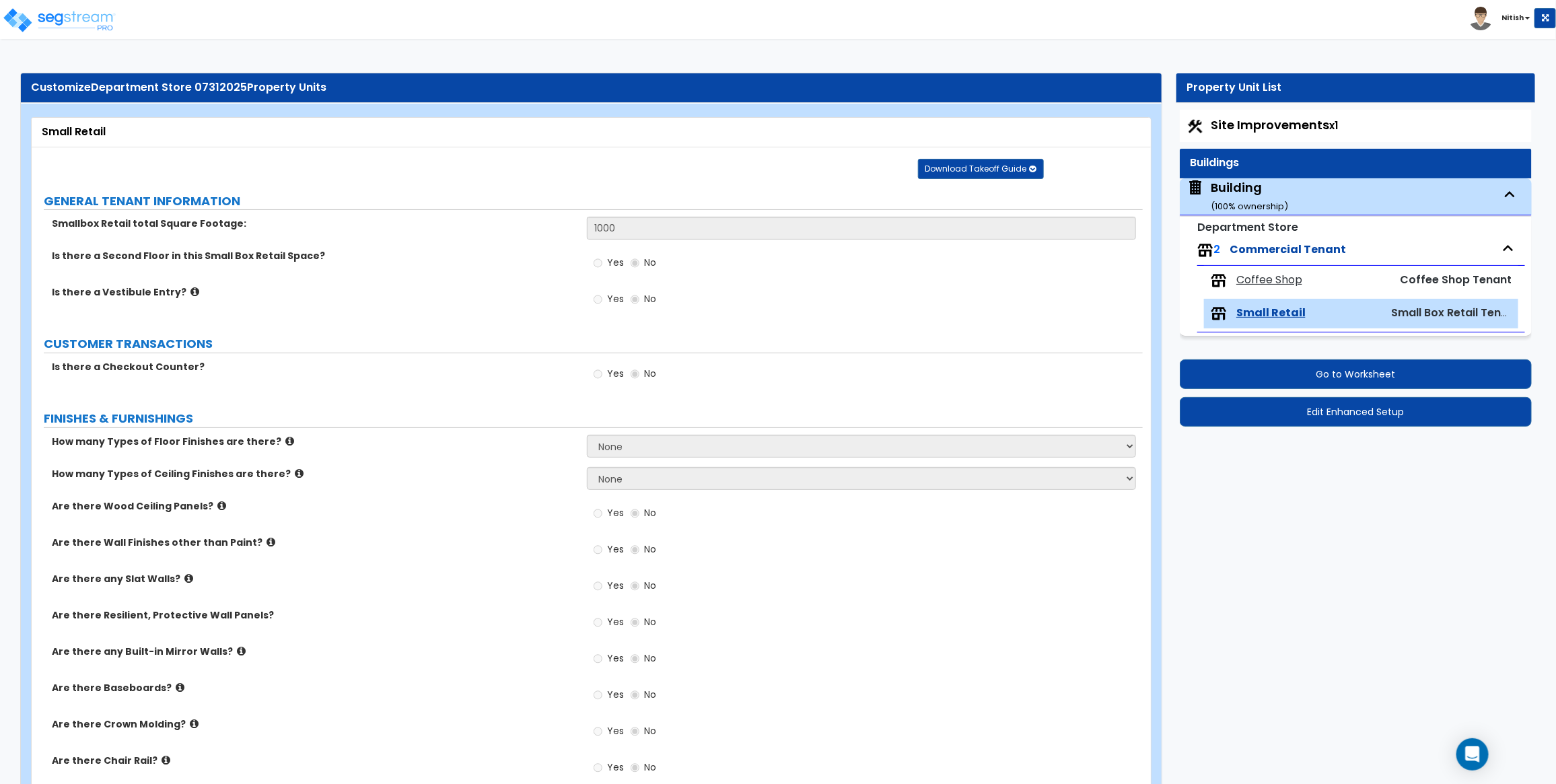
select select "1"
select select "2"
select select "3"
select select "9"
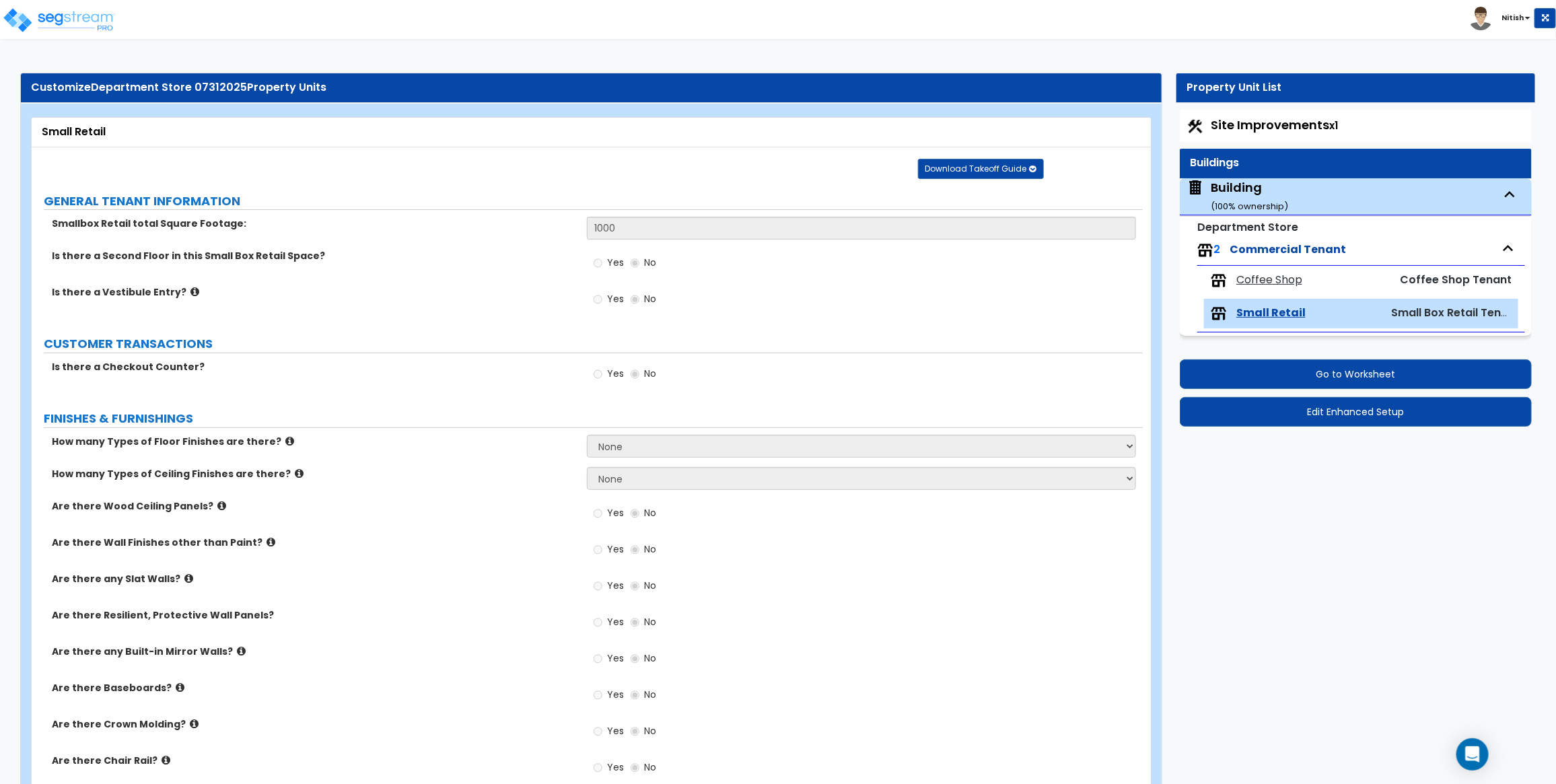
select select "5"
select select "7"
select select "3"
select select "1"
select select "4"
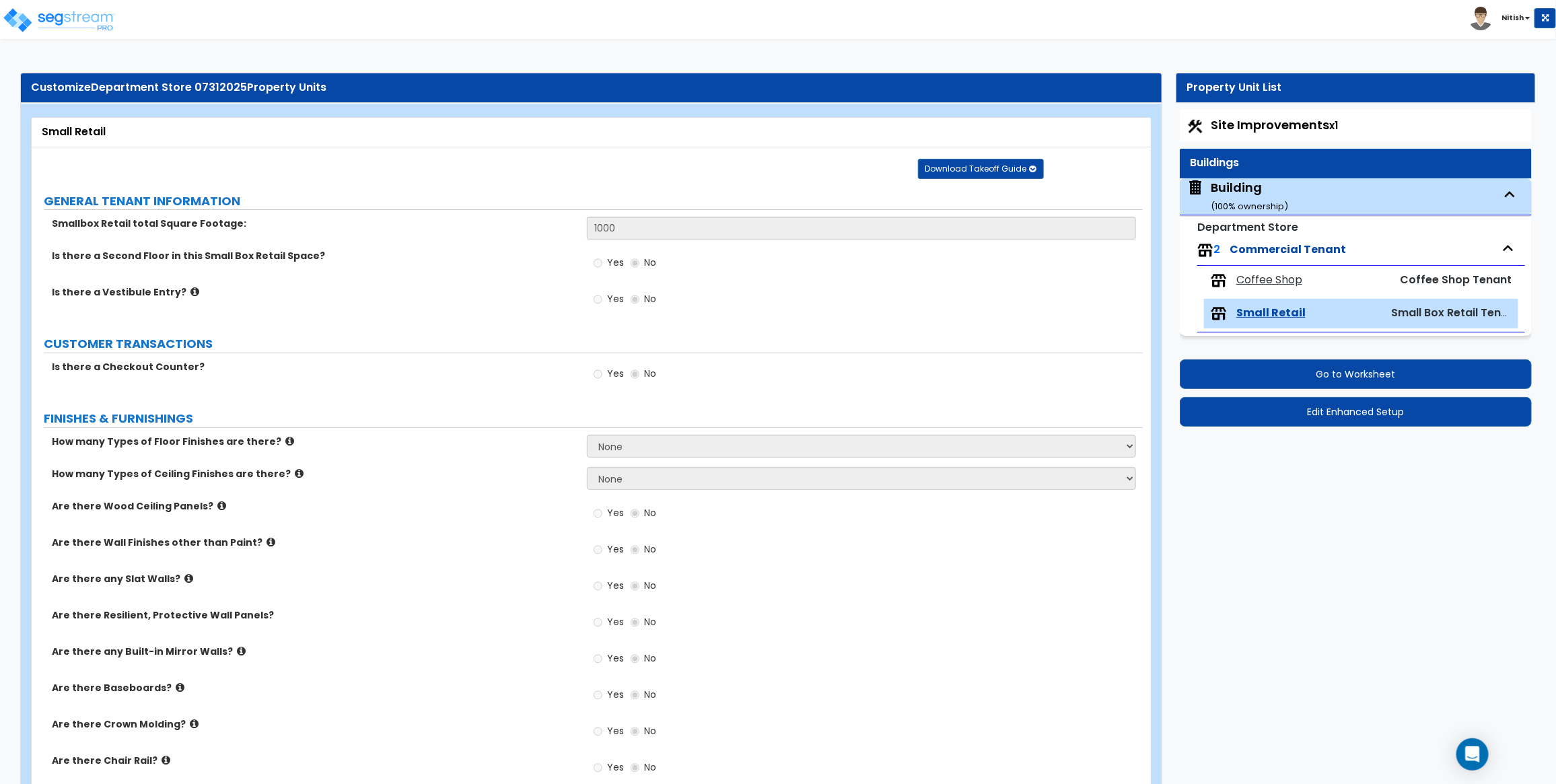
select select "1"
select select "3"
select select "5"
select select "3"
select select "2"
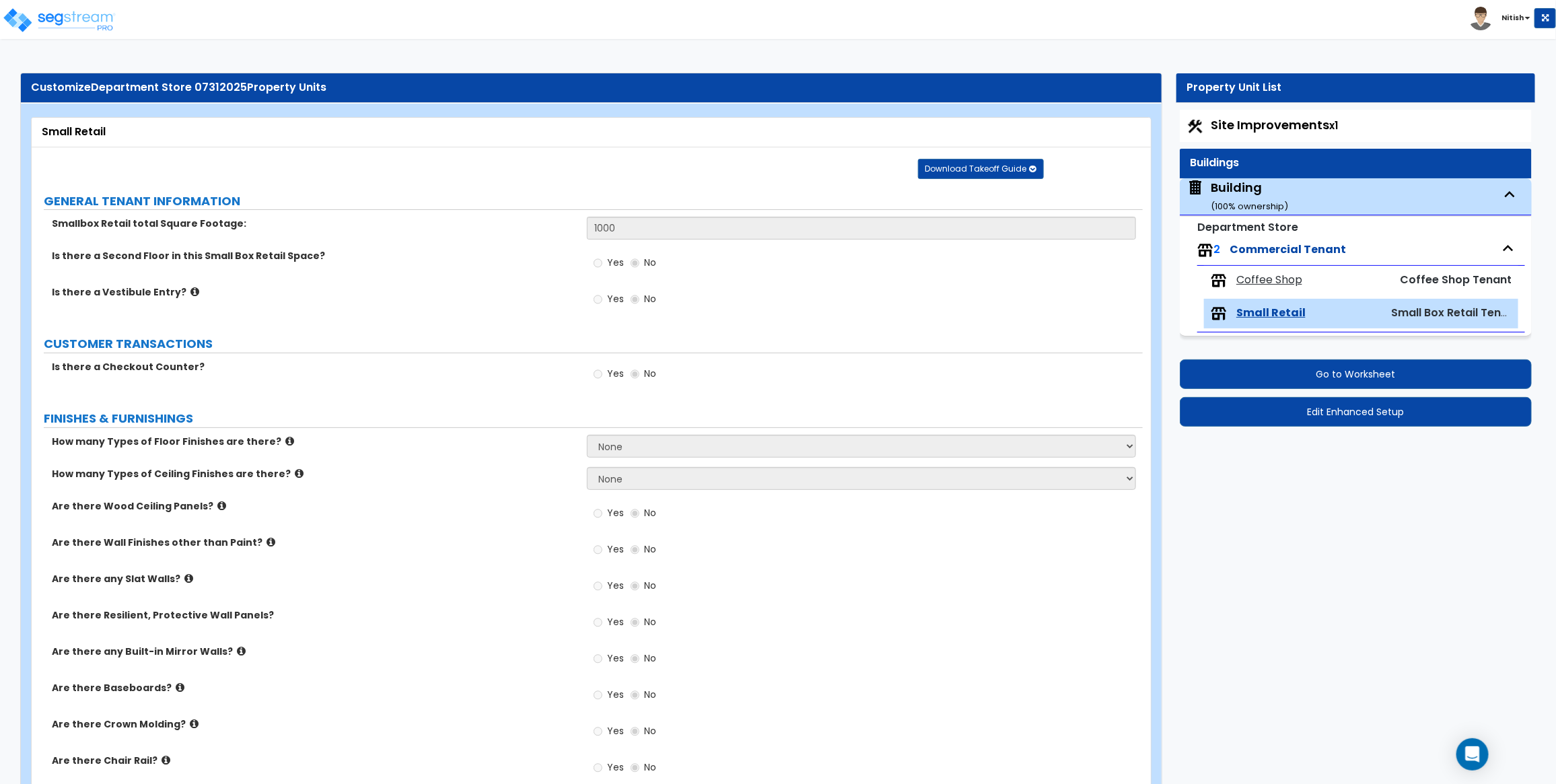
select select "1"
select select "2"
select select "1"
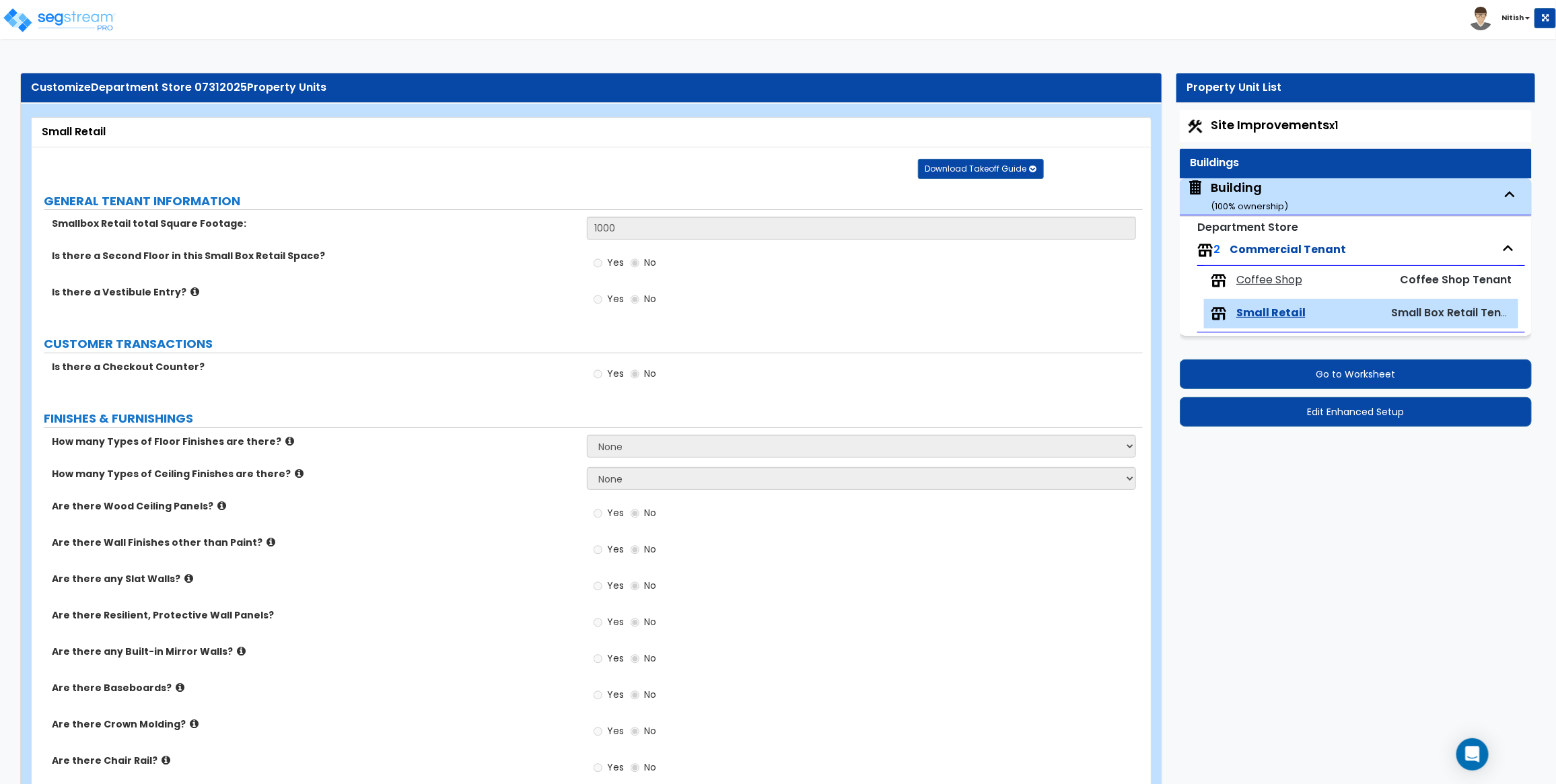
select select "3"
select select "2"
select select "3"
select select "1"
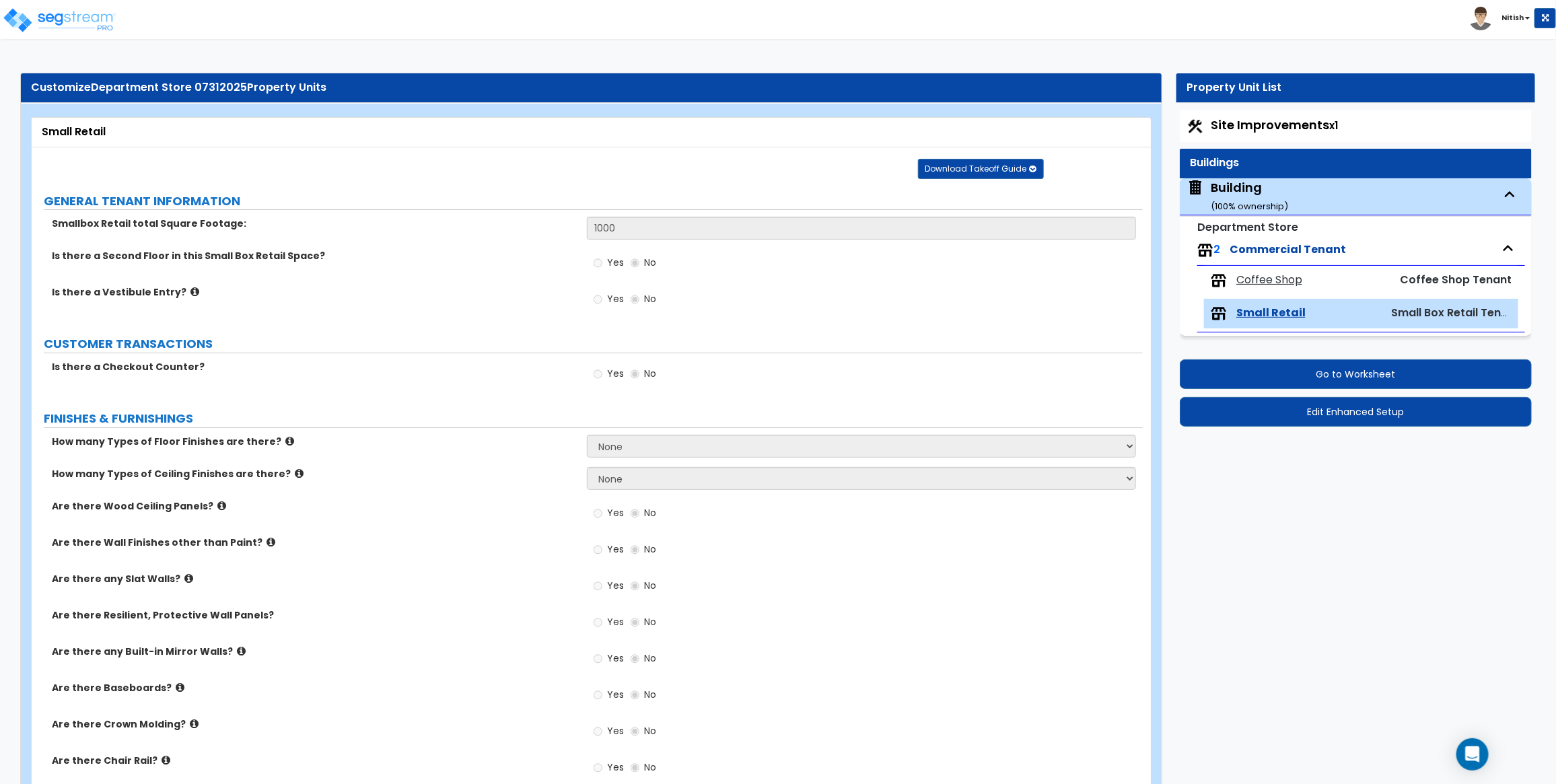
select select "1"
select select "3"
select select "1"
select select "7"
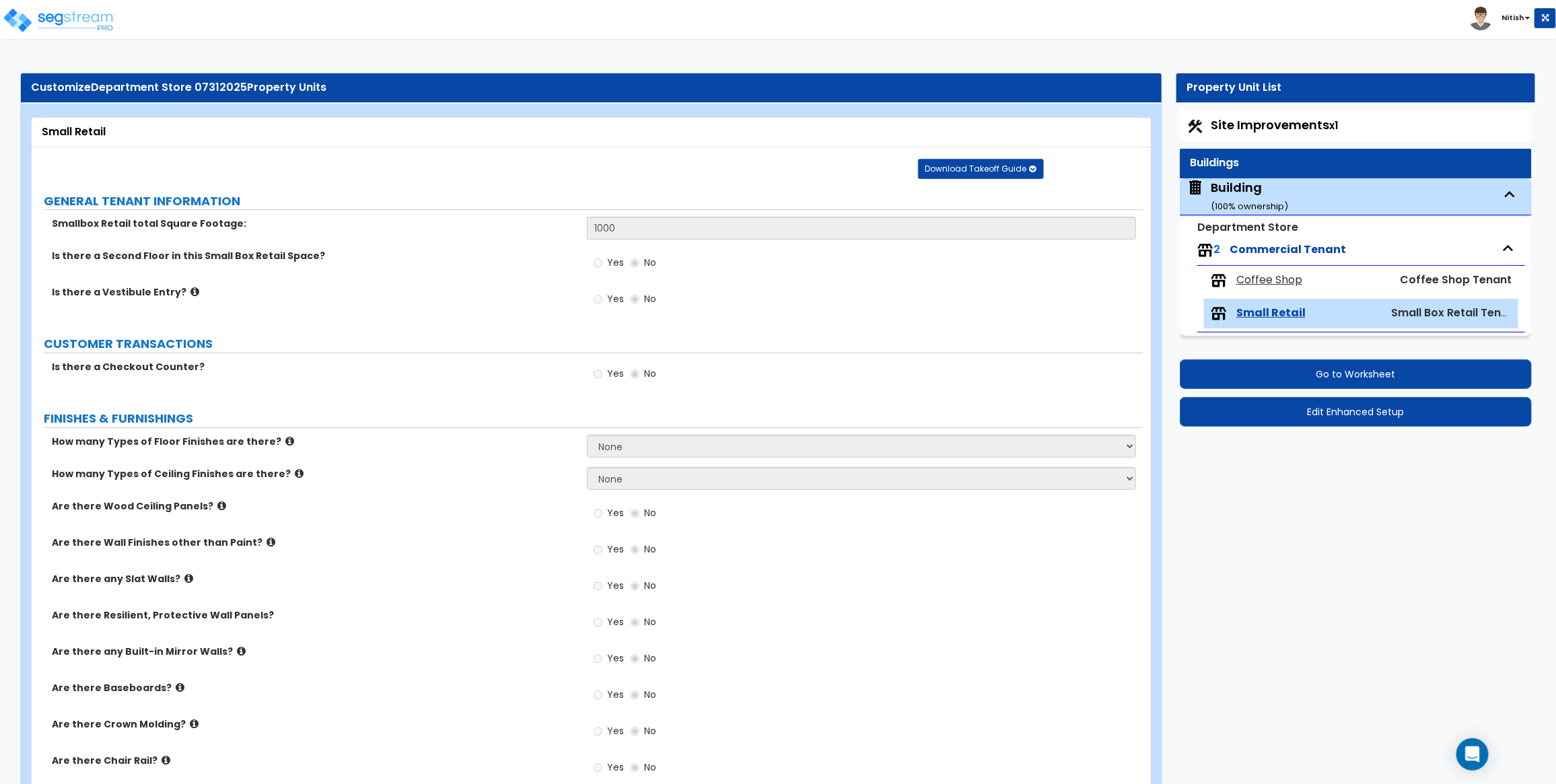
select select "1"
select select "3"
select select "2"
select select "3"
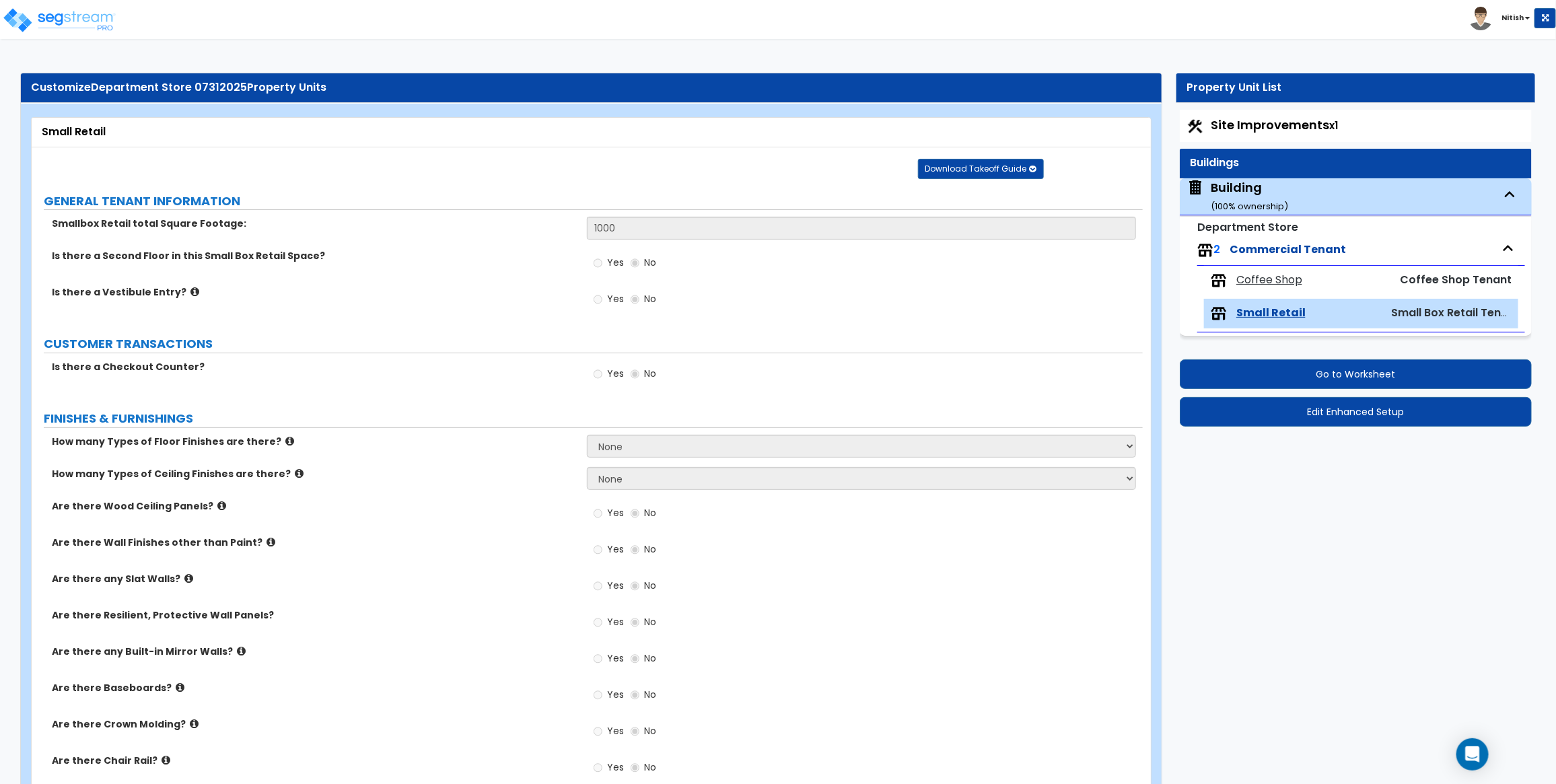
select select "1"
select select "2"
select select "3"
select select "2"
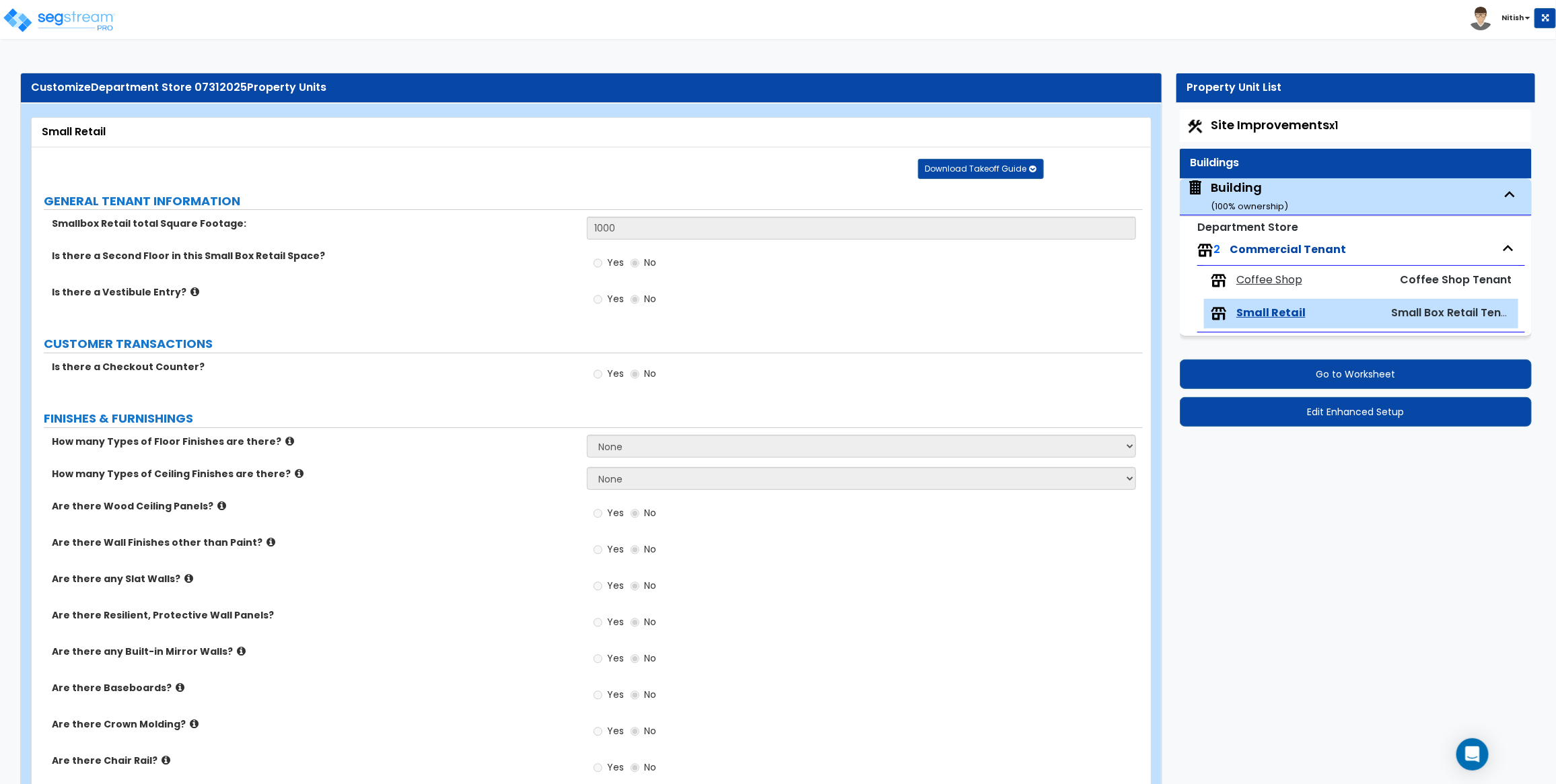
select select "1"
select select "3"
select select "6"
select select "5"
select select "4"
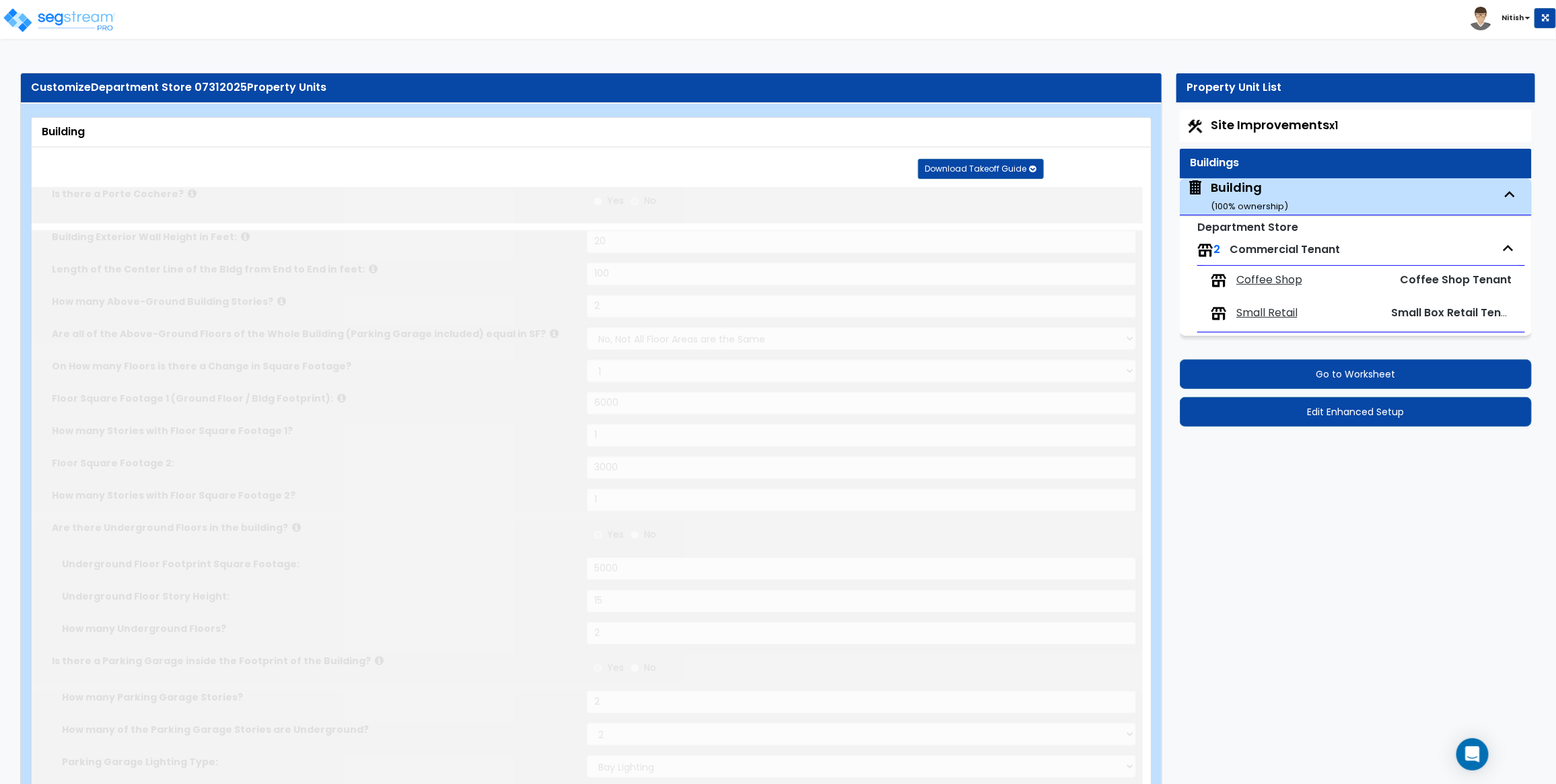
select select "1"
select select "2"
type input "45"
type input "10"
type input "400"
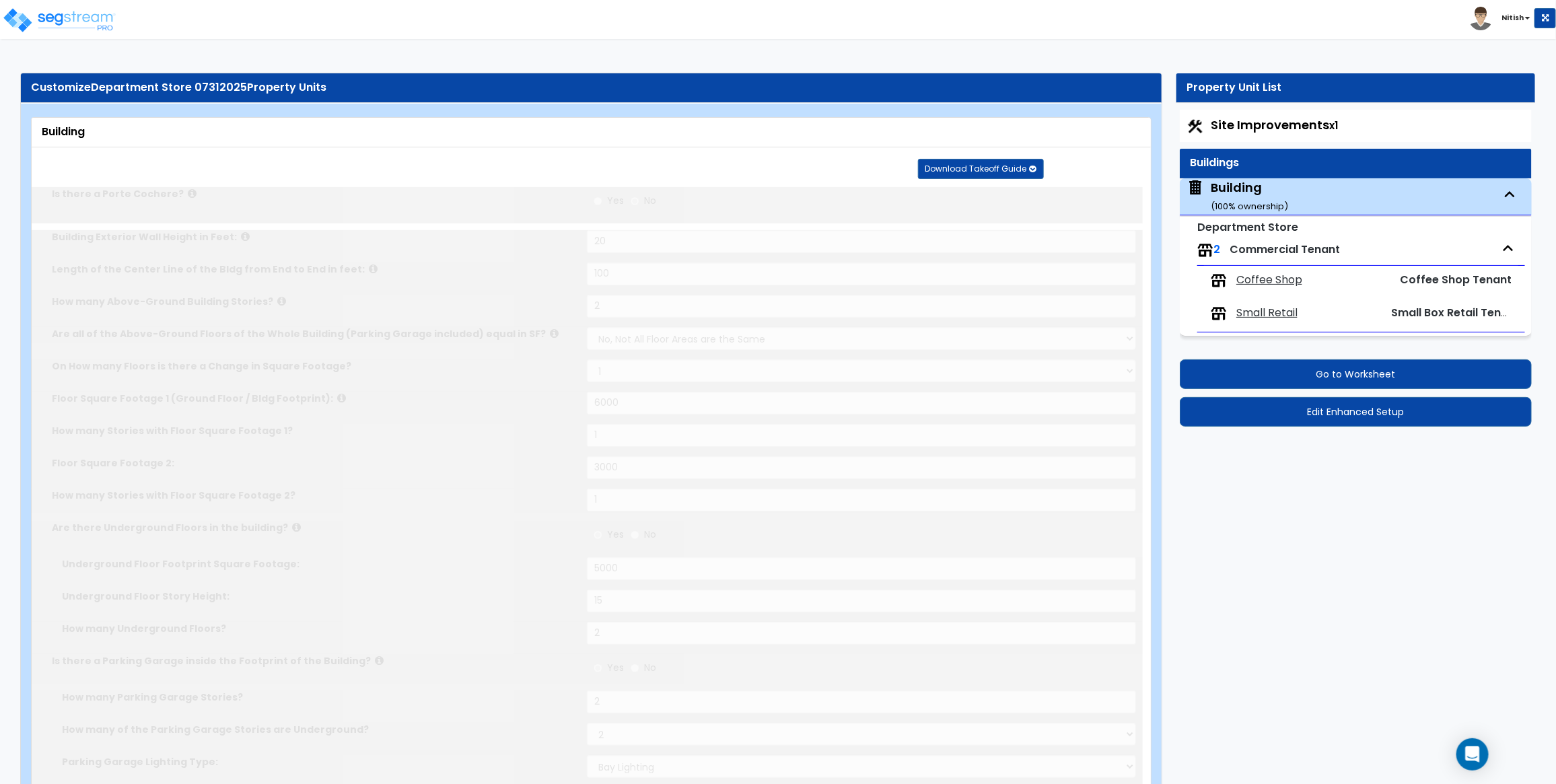
select select "3"
type input "2"
type input "300"
select select "8"
type input "12"
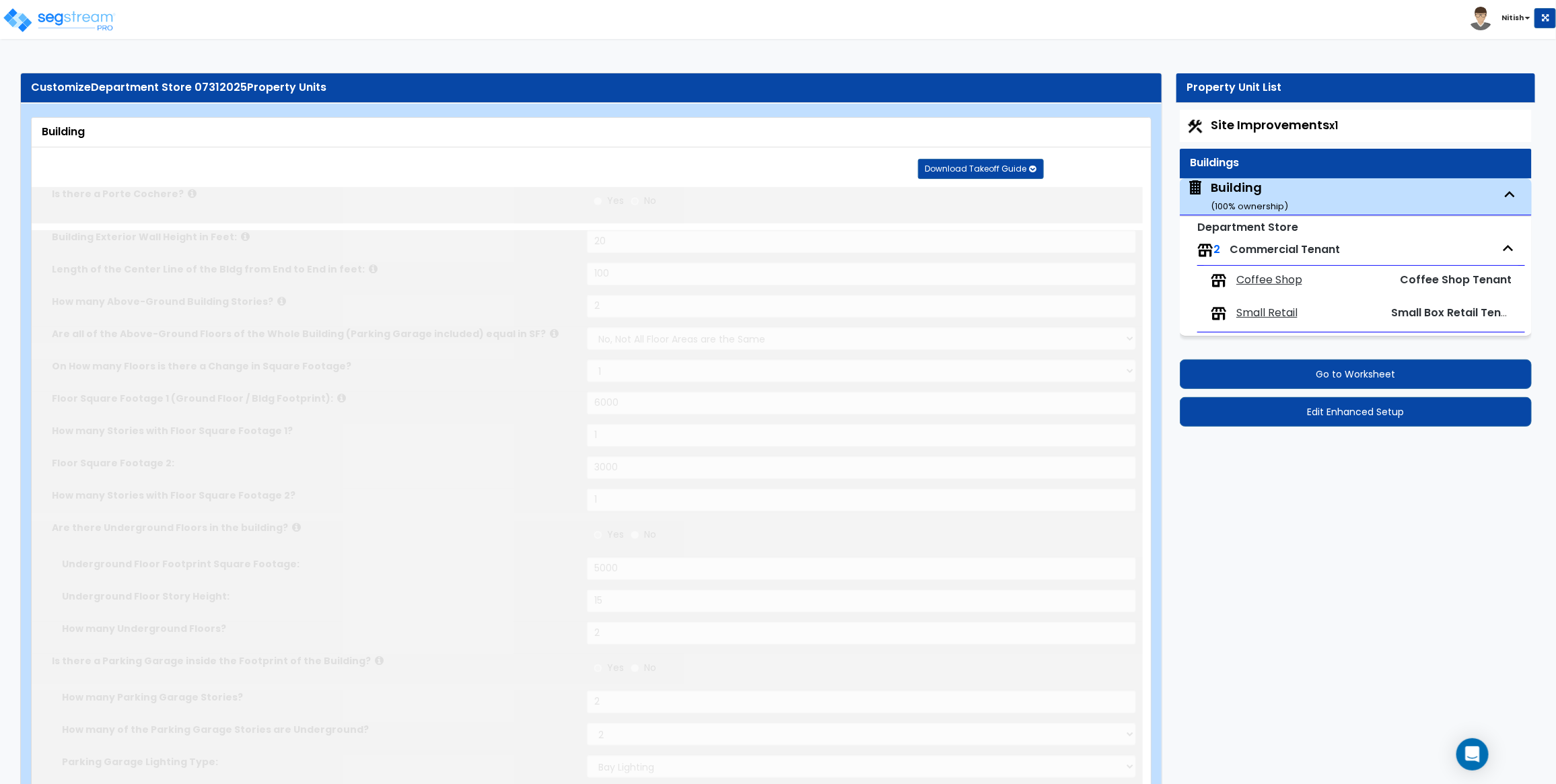
type input "12"
type input "2"
select select "1"
type input "2"
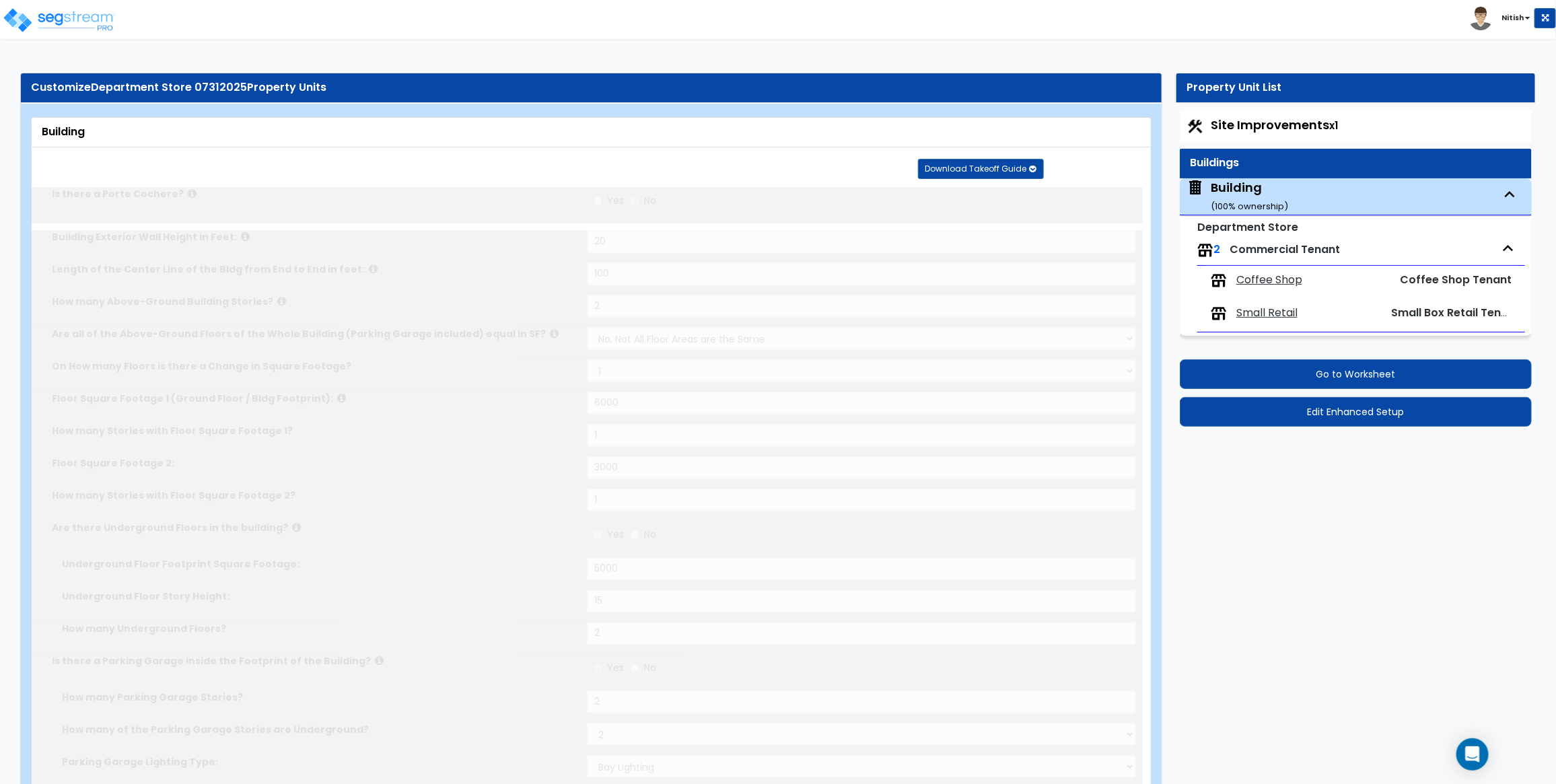
radio input "true"
type input "2"
radio input "true"
type input "2"
radio input "true"
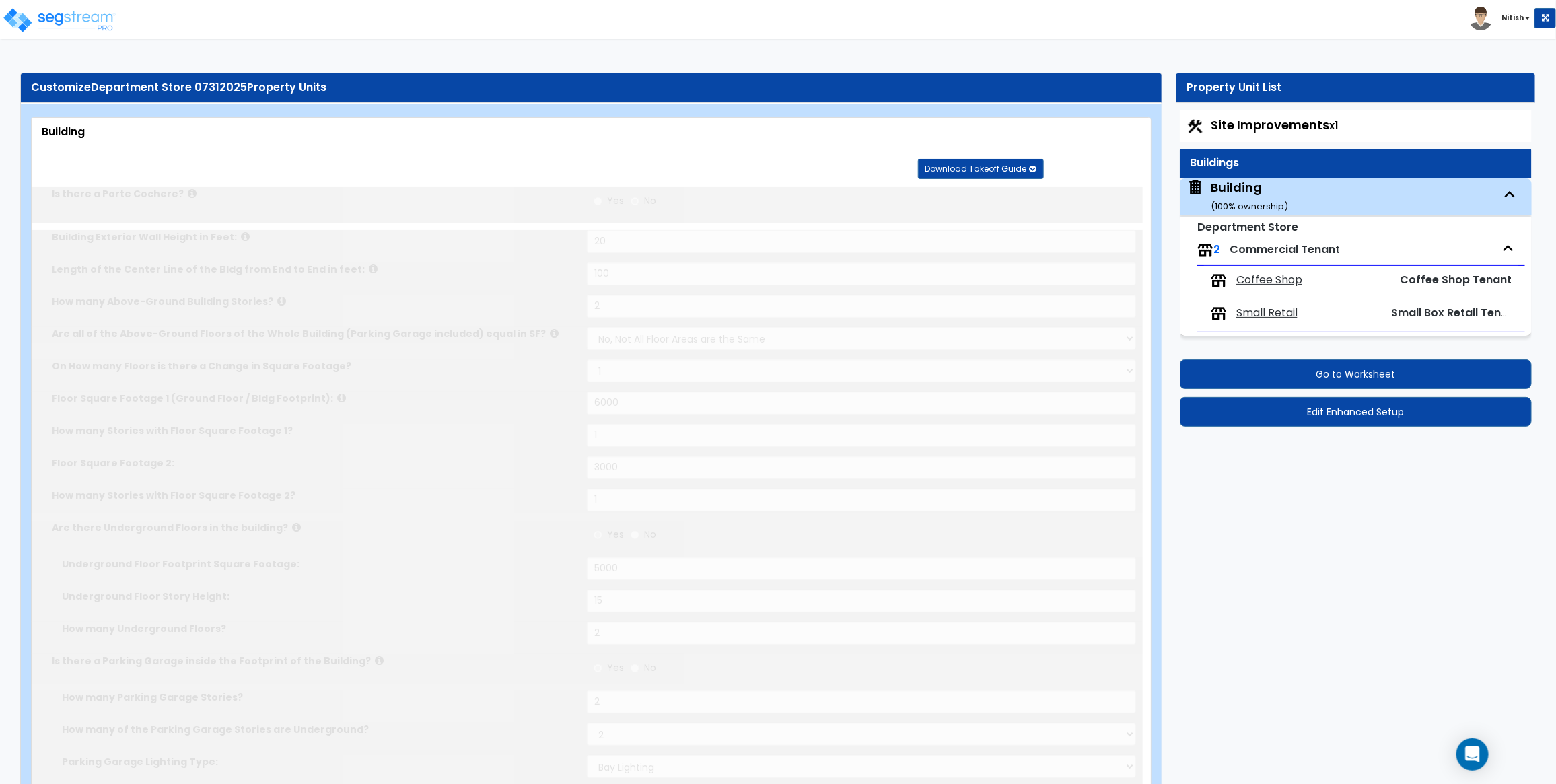
type input "2"
radio input "true"
type input "4"
select select "1"
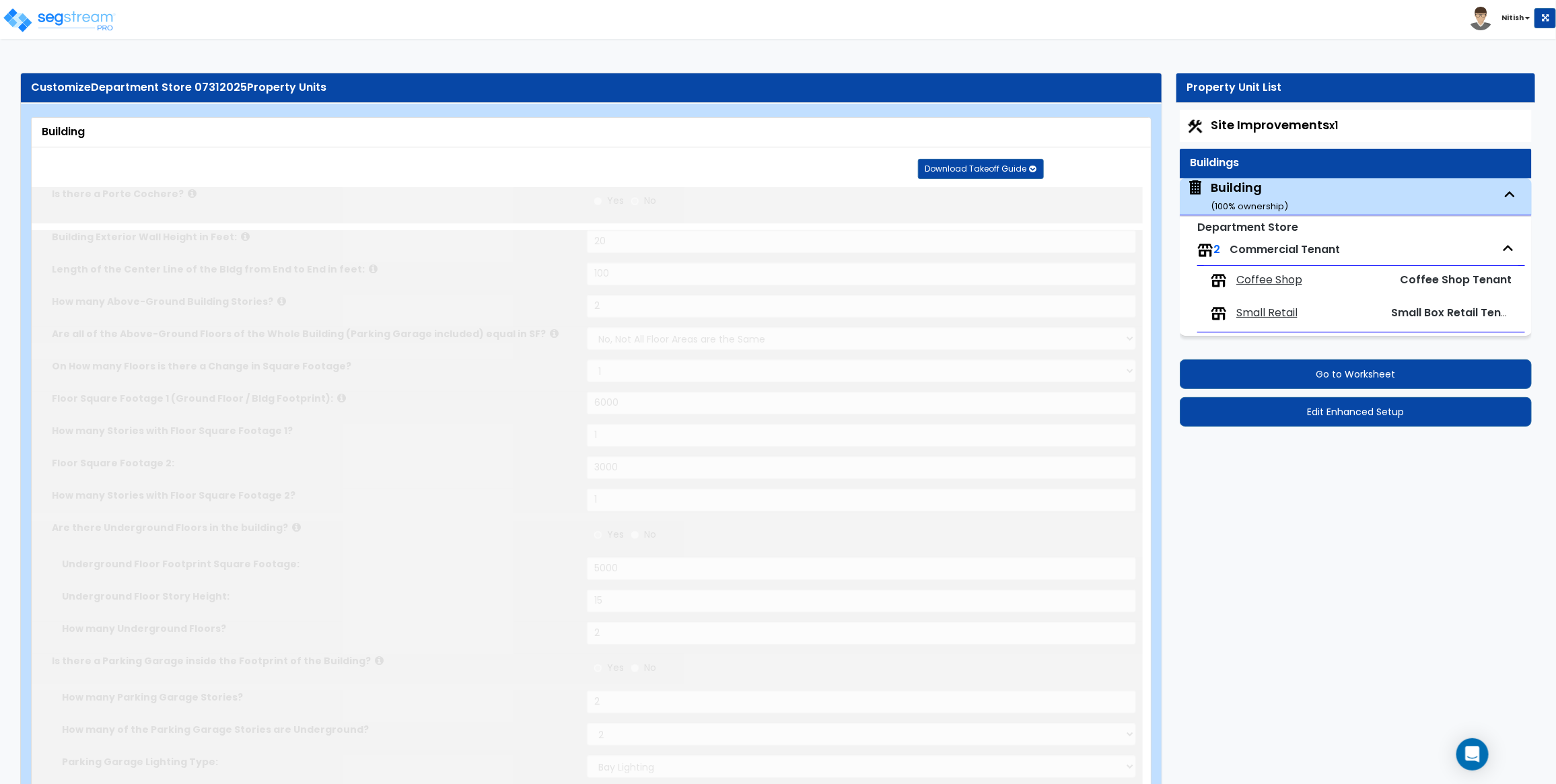
radio input "true"
type input "4"
radio input "true"
type input "4"
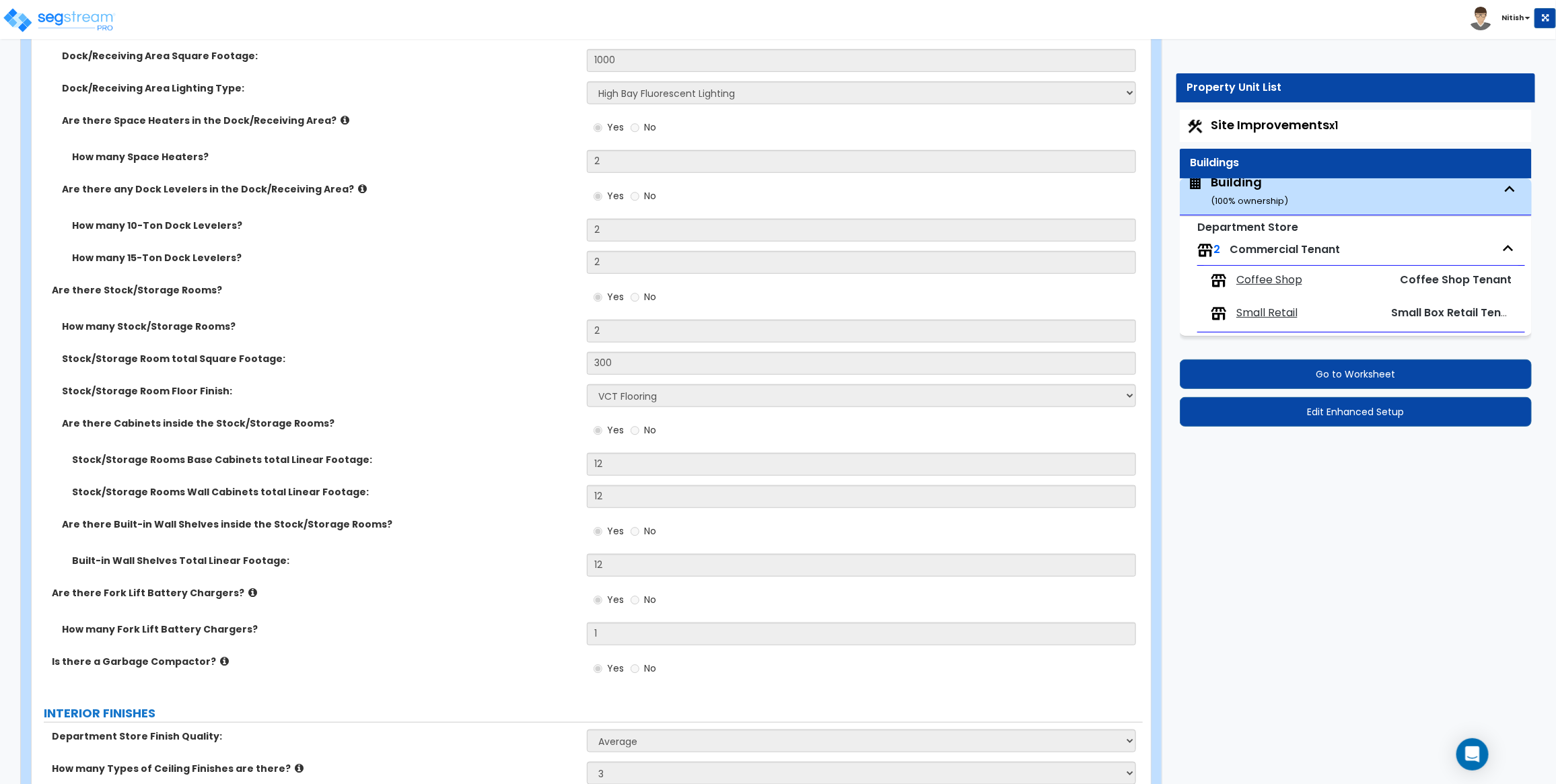
scroll to position [7995, 0]
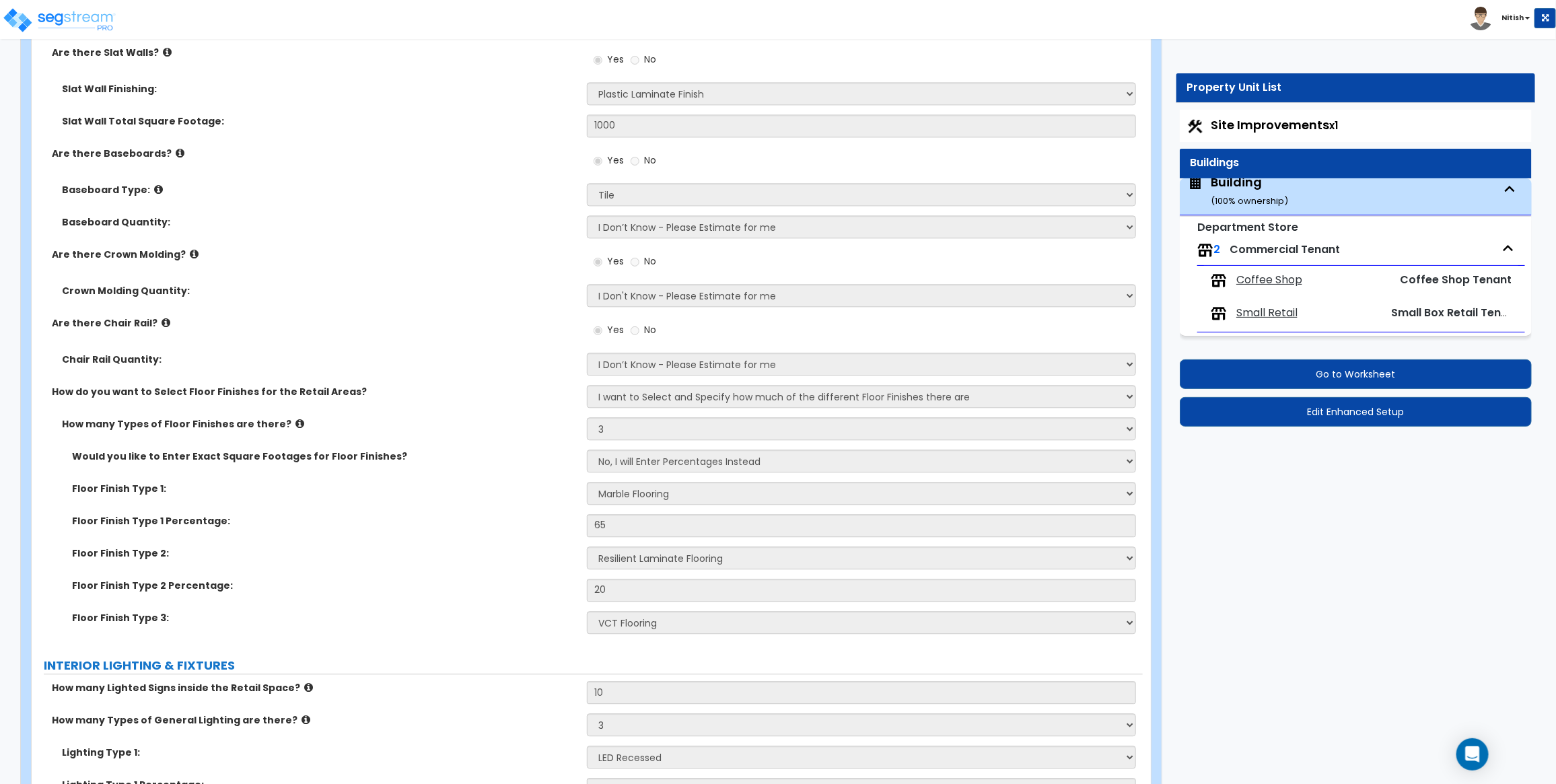
click at [1244, 315] on span "Small Retail" at bounding box center [1267, 314] width 61 height 15
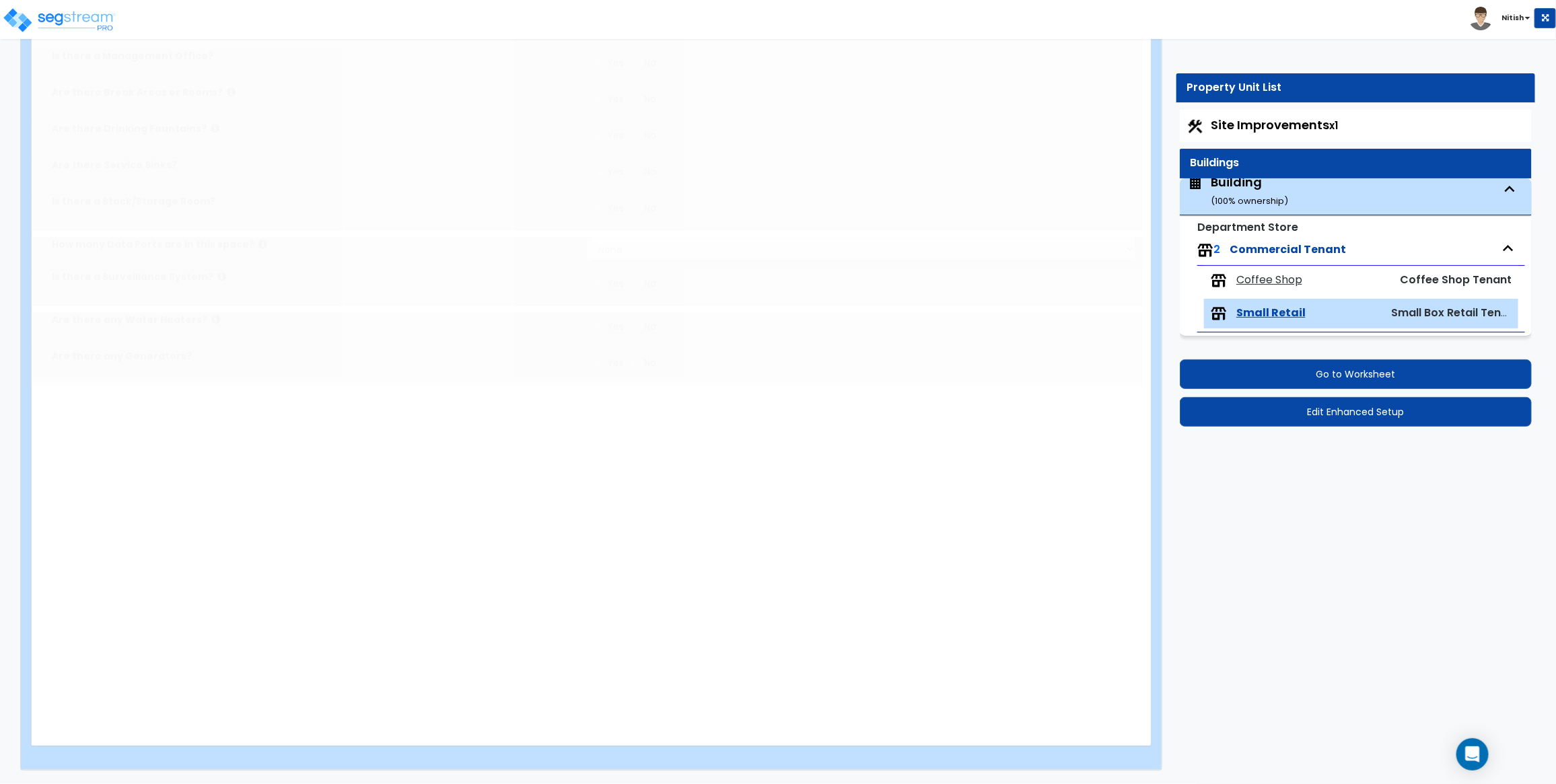
scroll to position [0, 0]
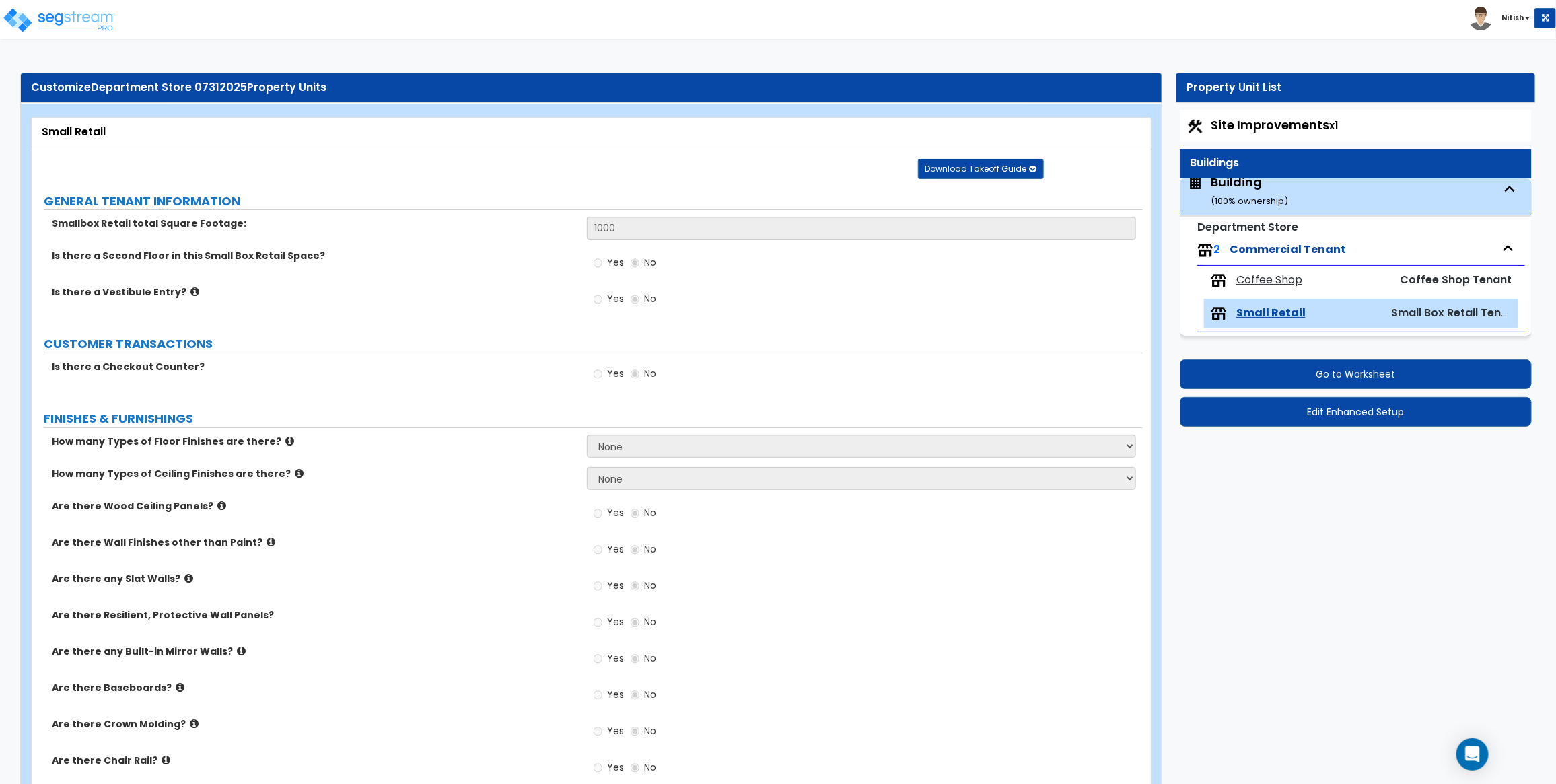
click at [1229, 194] on small "( 100 % ownership)" at bounding box center [1249, 200] width 77 height 12
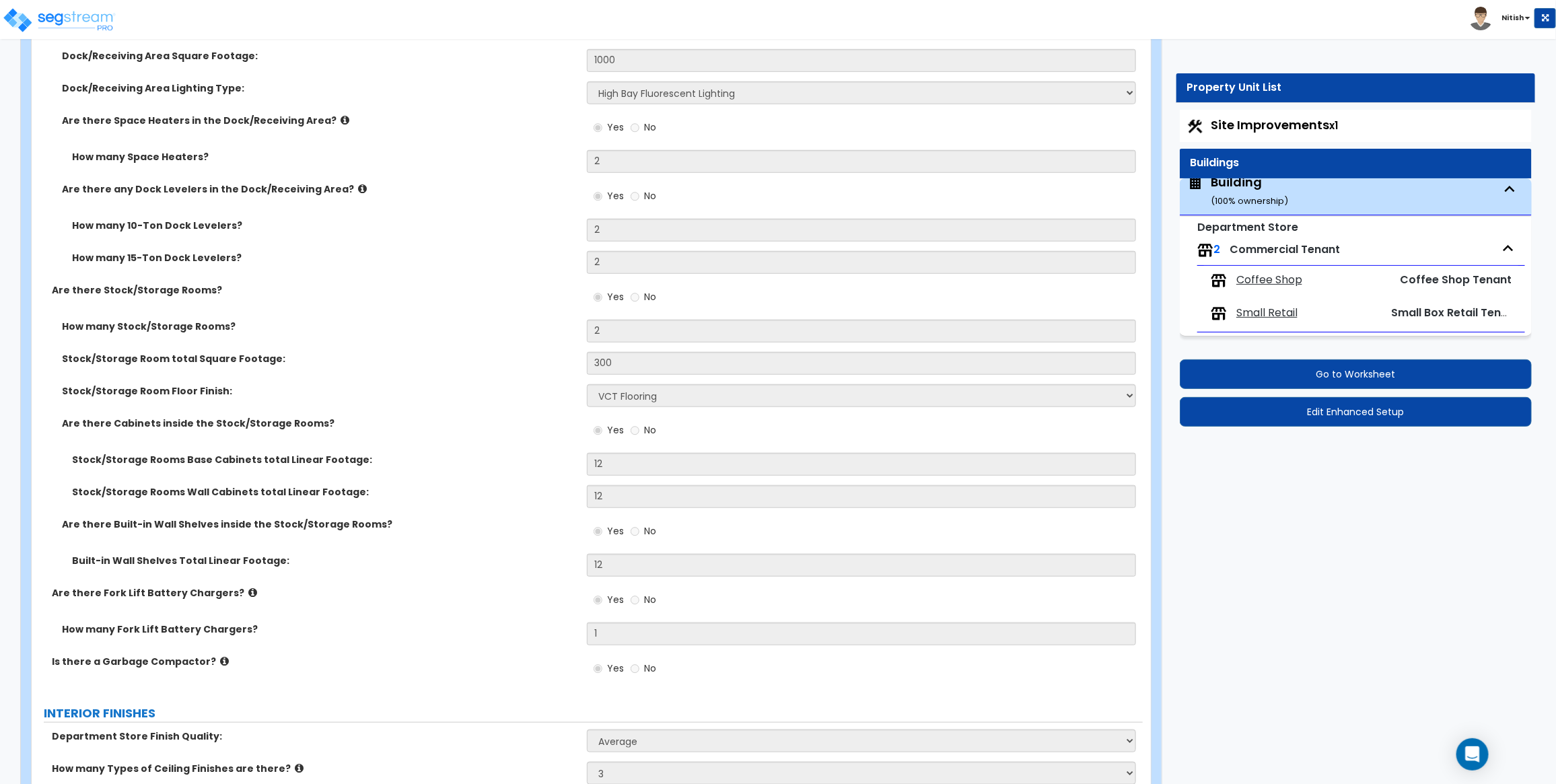
scroll to position [7995, 0]
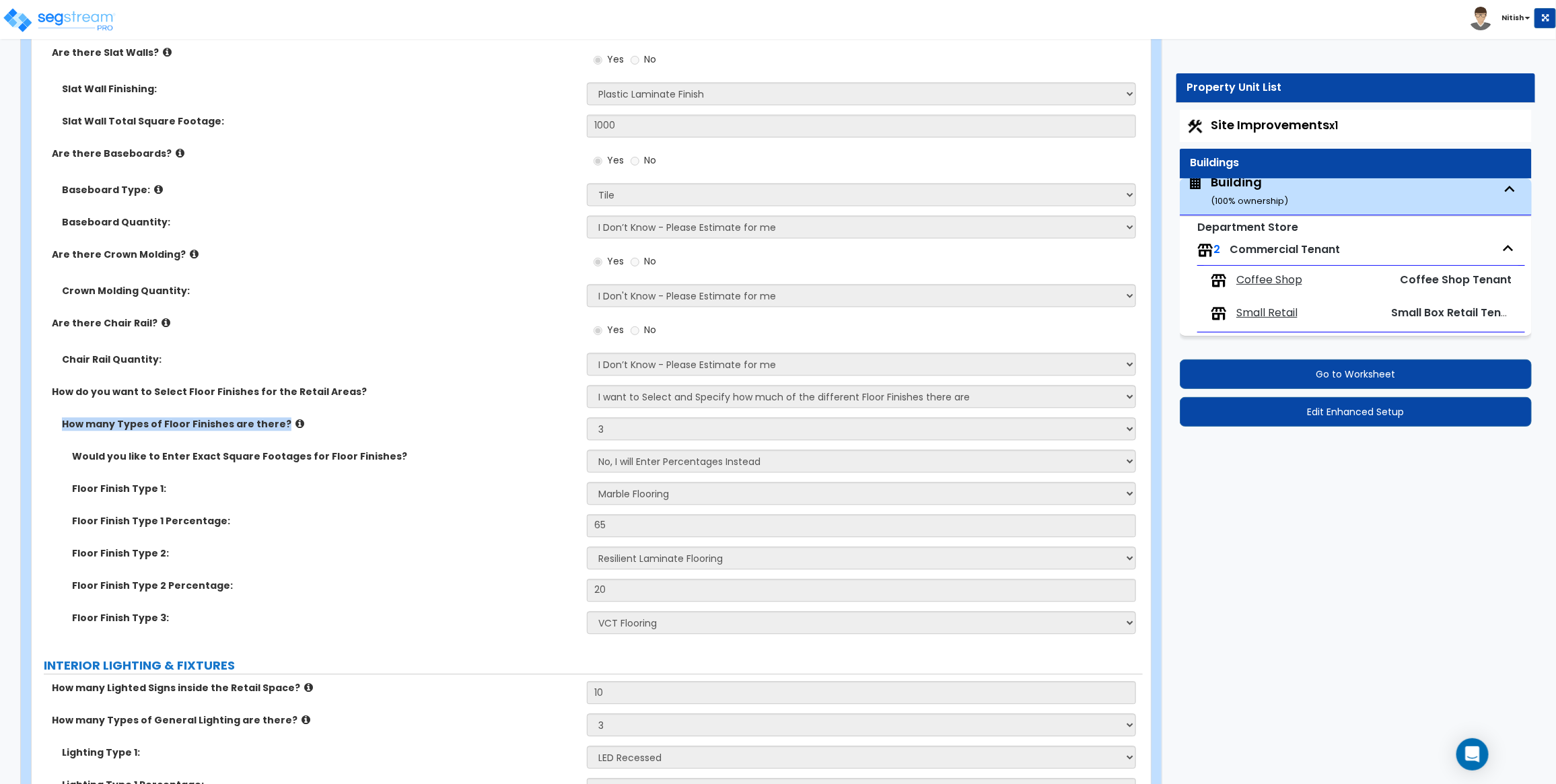
drag, startPoint x: 59, startPoint y: 422, endPoint x: 281, endPoint y: 425, distance: 222.0
click at [281, 425] on div "How many Types of Floor Finishes are there?" at bounding box center [309, 424] width 556 height 13
copy label "How many Types of Floor Finishes are there?"
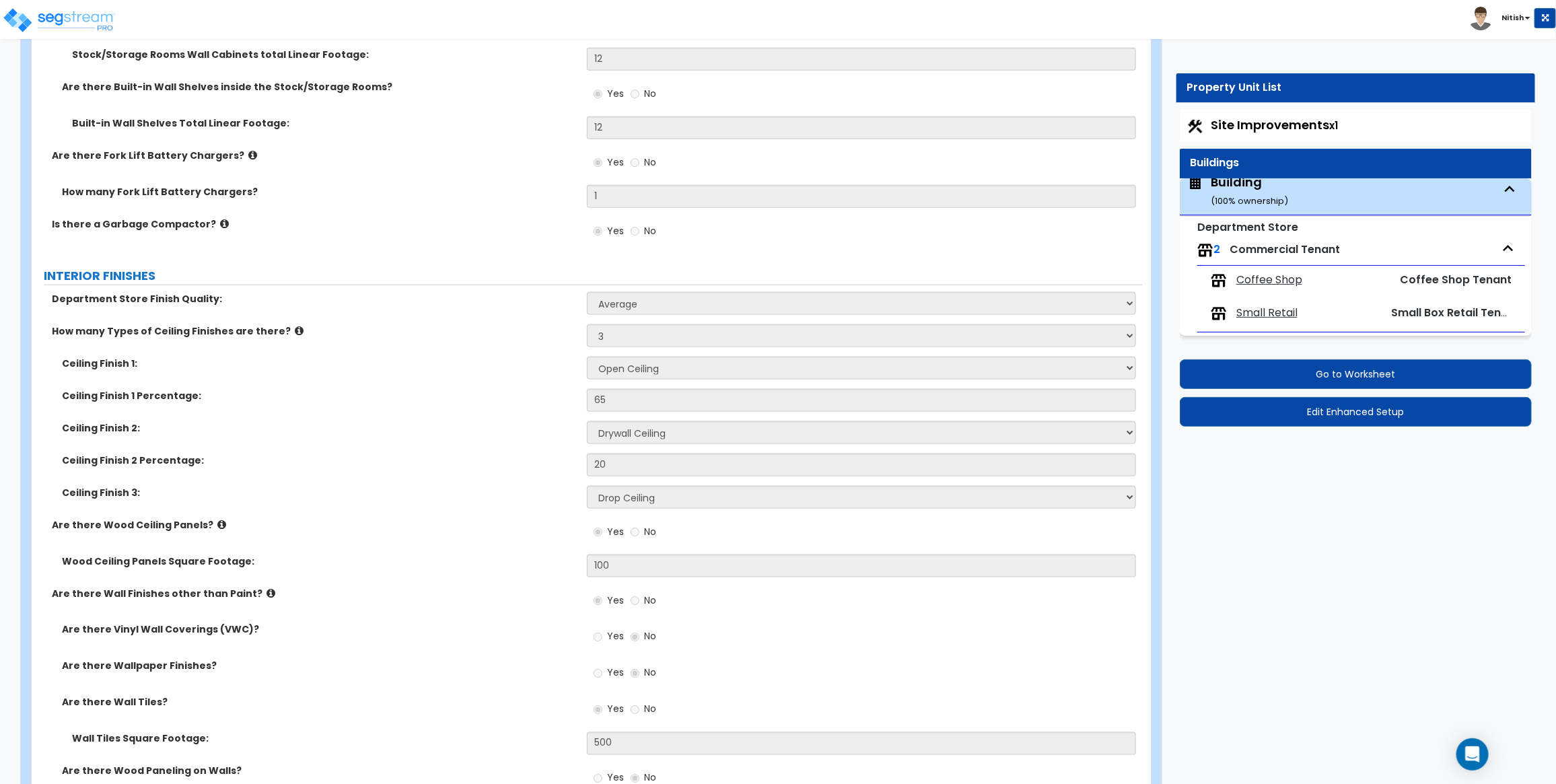
scroll to position [7165, 0]
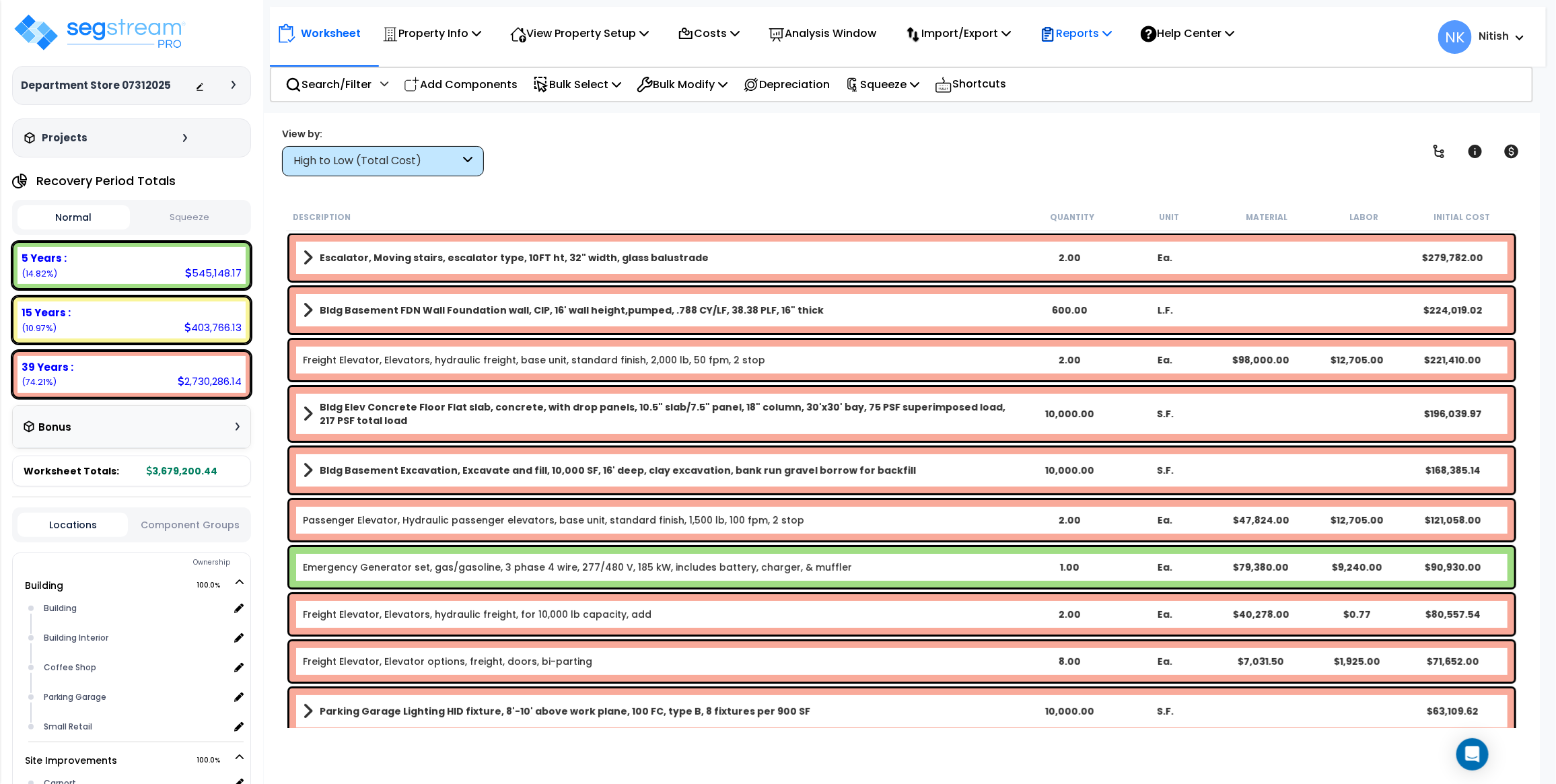
click at [1103, 26] on p "Reports" at bounding box center [1075, 33] width 72 height 18
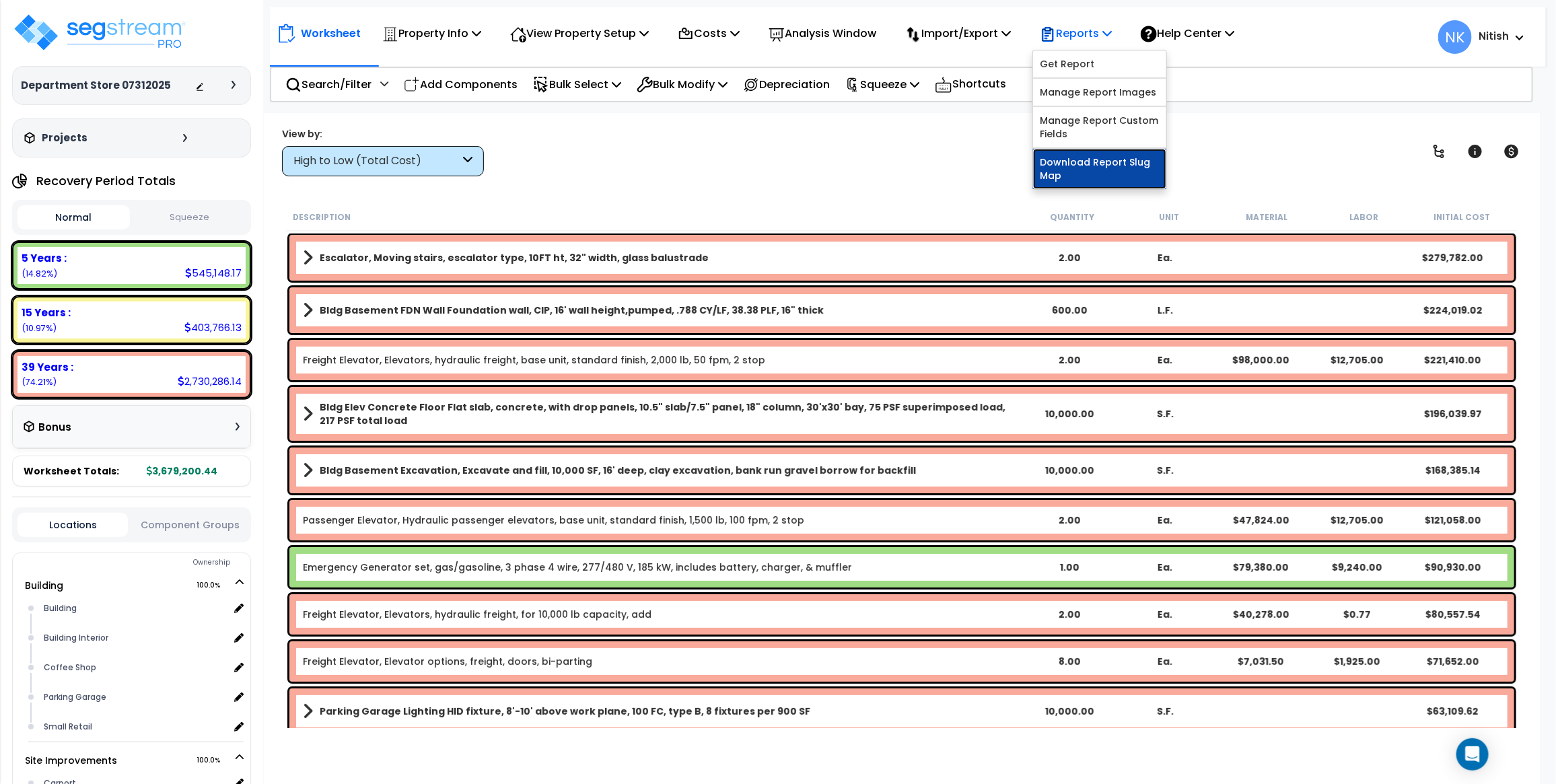
click at [1083, 163] on link "Download Report Slug Map" at bounding box center [1099, 169] width 133 height 40
